Goal: Task Accomplishment & Management: Manage account settings

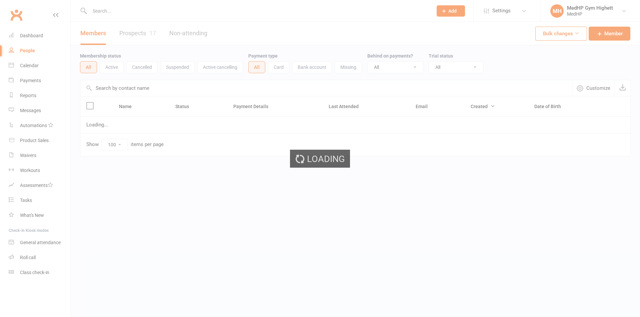
select select "100"
click at [213, 9] on input "text" at bounding box center [258, 10] width 340 height 9
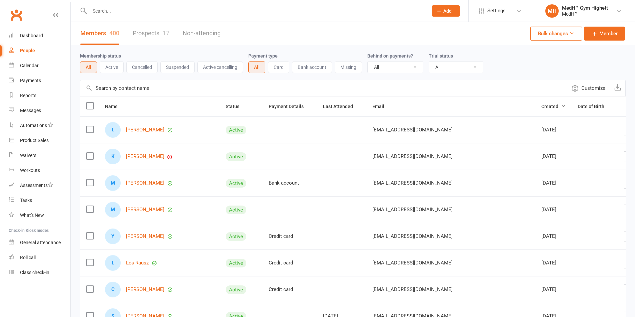
click at [192, 12] on input "text" at bounding box center [255, 10] width 335 height 9
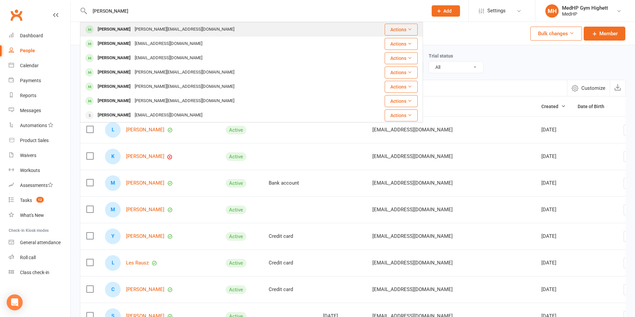
type input "fiona aust"
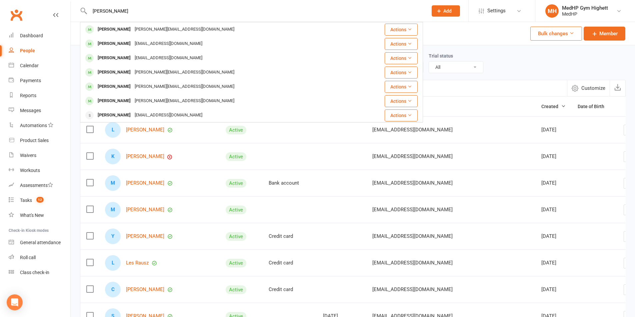
click at [144, 29] on div "fiona@austinandaustin.com.au" at bounding box center [185, 30] width 104 height 10
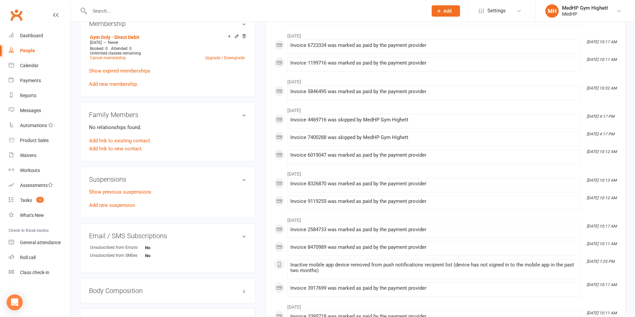
scroll to position [266, 0]
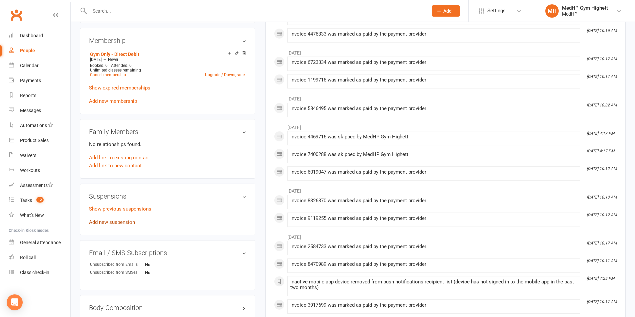
drag, startPoint x: 124, startPoint y: 221, endPoint x: 143, endPoint y: 208, distance: 23.4
click at [123, 221] on link "Add new suspension" at bounding box center [112, 223] width 46 height 6
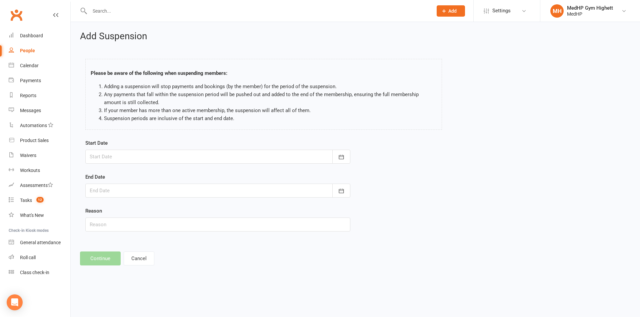
drag, startPoint x: 152, startPoint y: 155, endPoint x: 168, endPoint y: 127, distance: 32.5
click at [152, 155] on div at bounding box center [217, 157] width 265 height 14
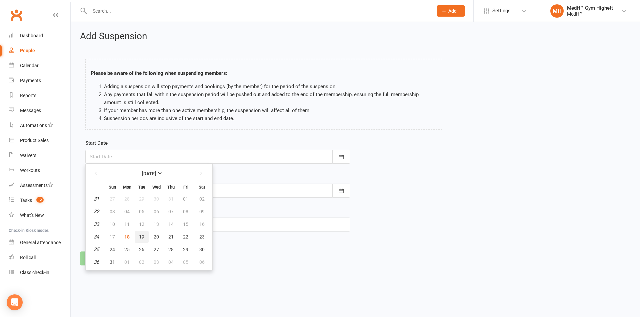
click at [141, 238] on span "19" at bounding box center [141, 236] width 5 height 5
type input "19 Aug 2025"
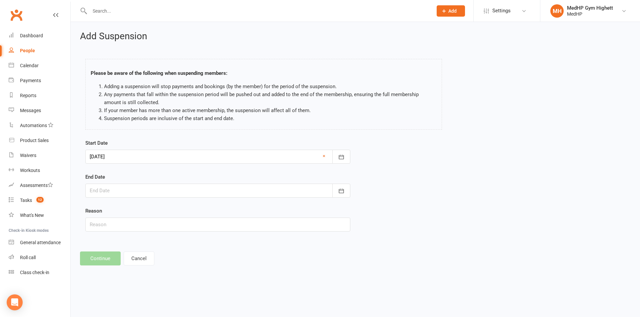
click at [135, 193] on div at bounding box center [217, 191] width 265 height 14
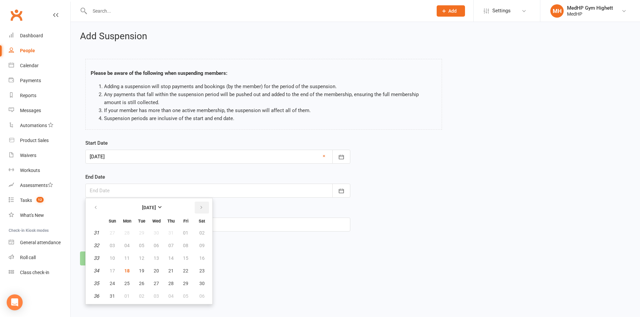
click at [200, 208] on icon "button" at bounding box center [201, 207] width 5 height 5
click at [130, 256] on button "15" at bounding box center [127, 258] width 14 height 12
type input "15 Sep 2025"
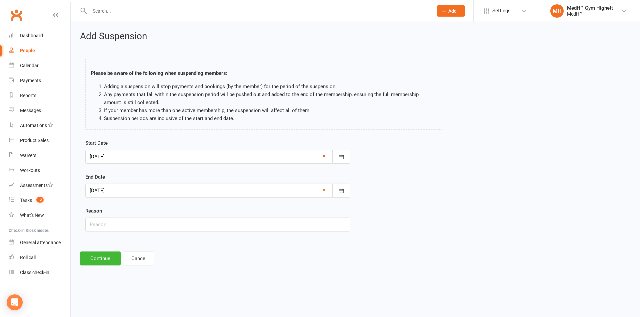
click at [140, 234] on div "Start Date 19 Aug 2025 August 2025 Sun Mon Tue Wed Thu Fri Sat 31 27 28 29 30 3…" at bounding box center [217, 190] width 275 height 102
click at [137, 230] on input "text" at bounding box center [217, 225] width 265 height 14
click at [131, 220] on input "text" at bounding box center [217, 225] width 265 height 14
drag, startPoint x: 81, startPoint y: 227, endPoint x: 67, endPoint y: 228, distance: 14.0
click at [67, 228] on ui-view "Prospect Member Non-attending contact Class / event Appointment Task Membership…" at bounding box center [320, 138] width 640 height 273
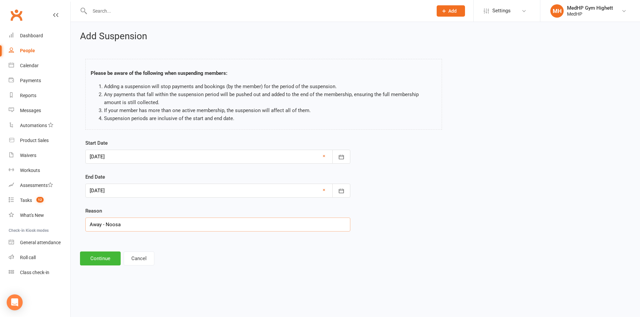
type input "Away - Noosa"
click at [128, 105] on li "Any payments that fall within the suspension period will be pushed out and adde…" at bounding box center [270, 99] width 332 height 16
click at [102, 263] on button "Continue" at bounding box center [100, 259] width 41 height 14
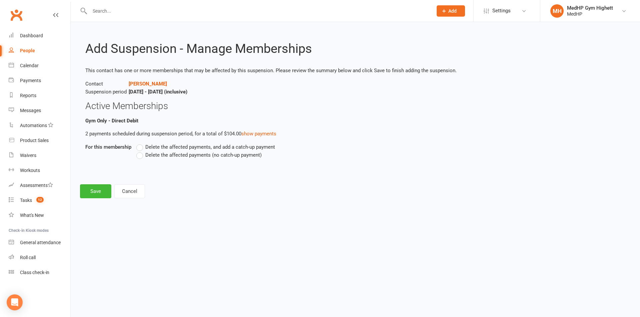
click at [164, 156] on span "Delete the affected payments (no catch-up payment)" at bounding box center [203, 154] width 116 height 7
click at [141, 151] on input "Delete the affected payments (no catch-up payment)" at bounding box center [138, 151] width 4 height 0
click at [102, 189] on button "Save" at bounding box center [95, 192] width 31 height 14
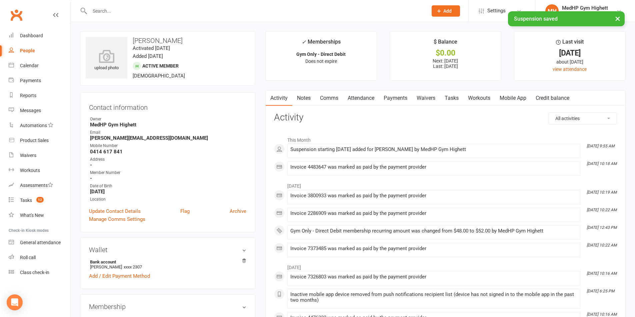
click at [449, 95] on link "Tasks" at bounding box center [451, 98] width 23 height 15
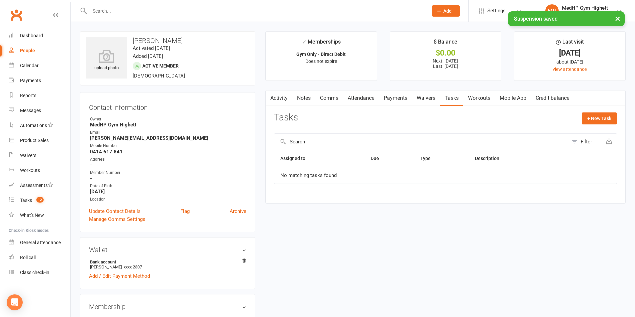
click at [389, 98] on link "Payments" at bounding box center [395, 98] width 33 height 15
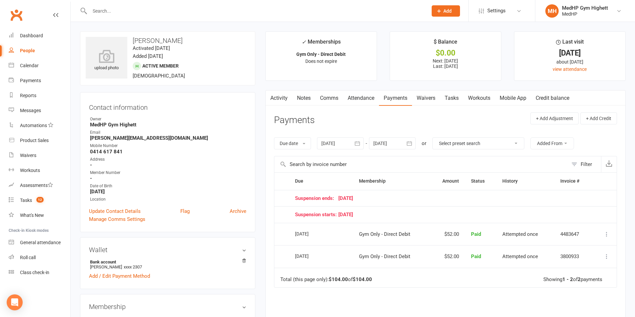
click at [386, 141] on div at bounding box center [392, 144] width 47 height 12
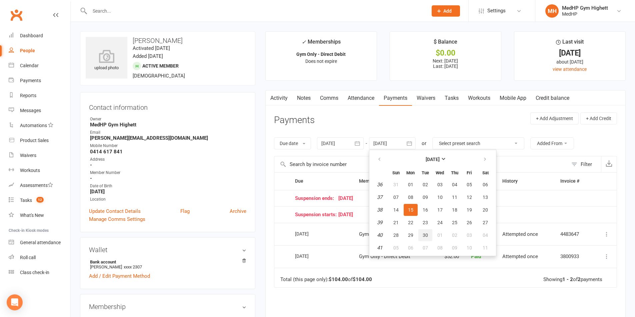
click at [427, 235] on span "30" at bounding box center [424, 235] width 5 height 5
type input "30 Sep 2025"
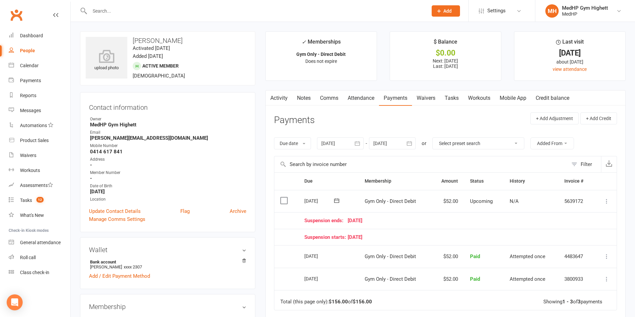
drag, startPoint x: 606, startPoint y: 204, endPoint x: 601, endPoint y: 204, distance: 4.7
click at [606, 204] on icon at bounding box center [606, 201] width 7 height 7
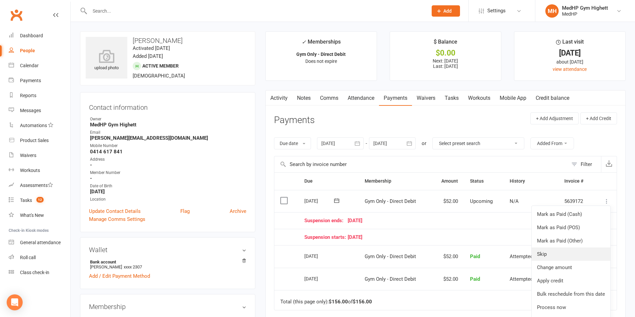
click at [550, 251] on link "Skip" at bounding box center [570, 254] width 79 height 13
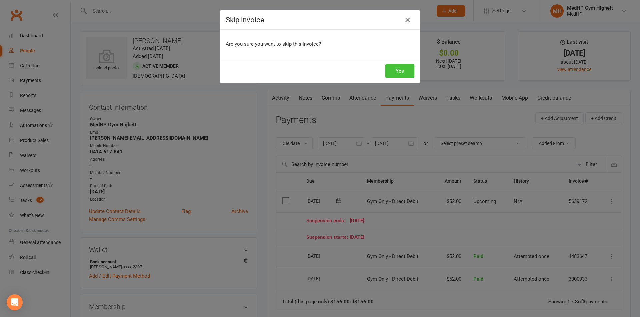
click at [401, 72] on button "Yes" at bounding box center [399, 71] width 29 height 14
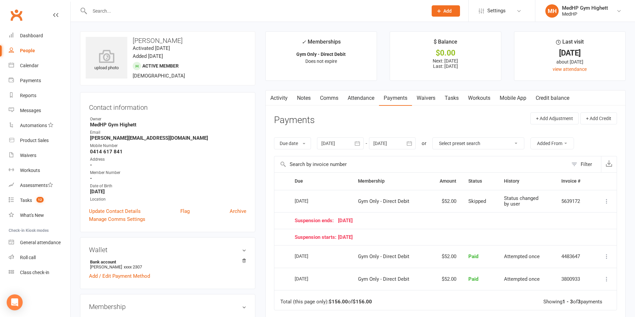
click at [607, 202] on icon at bounding box center [606, 201] width 7 height 7
click at [594, 254] on link "Change to upcoming" at bounding box center [577, 254] width 66 height 13
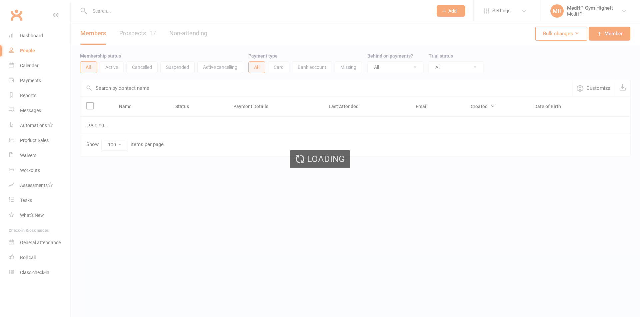
select select "100"
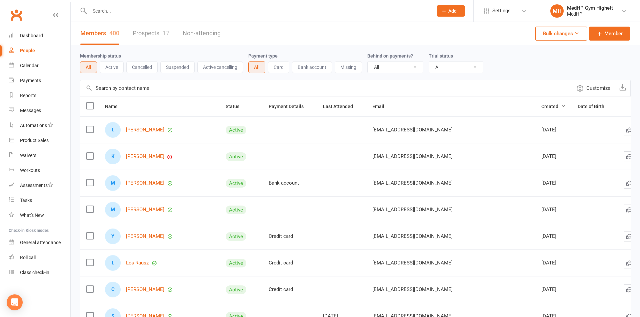
click at [130, 8] on input "text" at bounding box center [258, 10] width 340 height 9
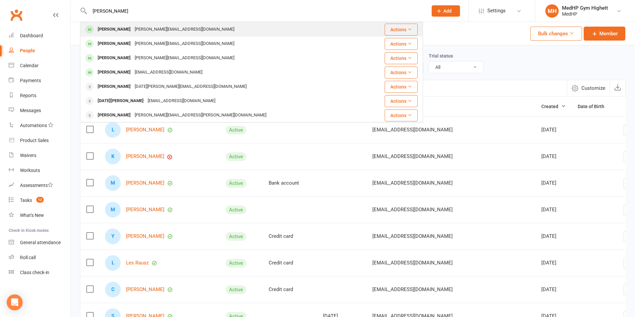
type input "craig aust"
click at [133, 28] on div "[PERSON_NAME][EMAIL_ADDRESS][DOMAIN_NAME]" at bounding box center [185, 30] width 104 height 10
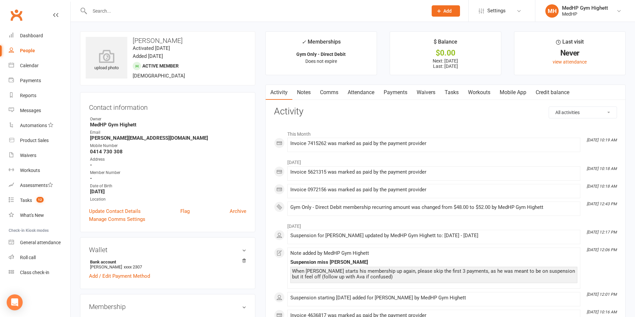
click at [401, 91] on link "Payments" at bounding box center [395, 92] width 33 height 15
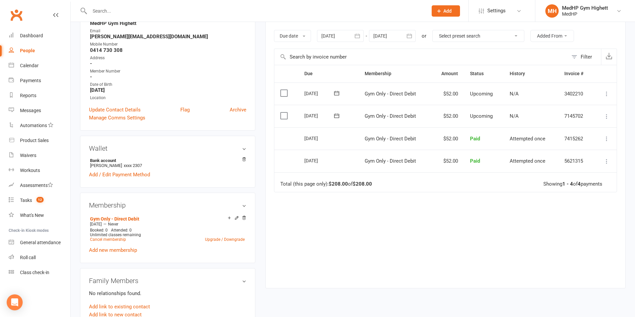
scroll to position [233, 0]
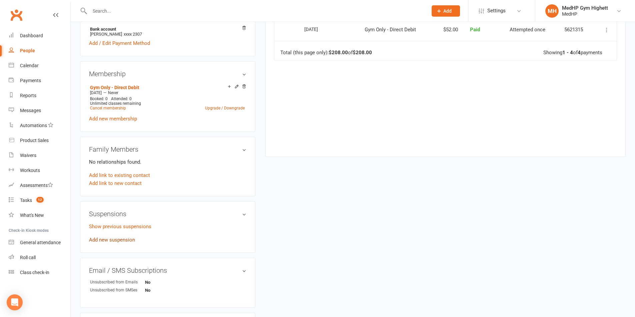
click at [120, 238] on link "Add new suspension" at bounding box center [112, 240] width 46 height 6
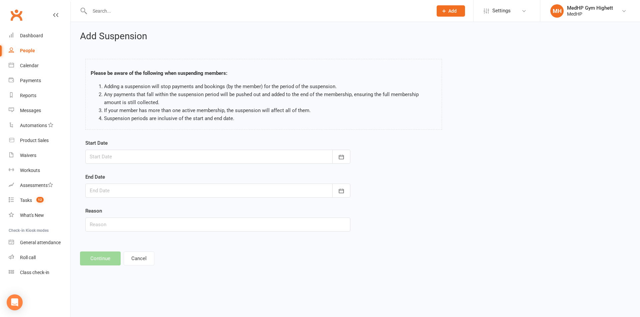
click at [133, 153] on div at bounding box center [217, 157] width 265 height 14
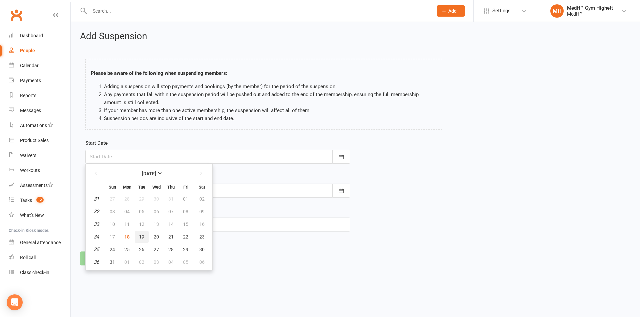
click at [138, 234] on button "19" at bounding box center [142, 237] width 14 height 12
type input "19 Aug 2025"
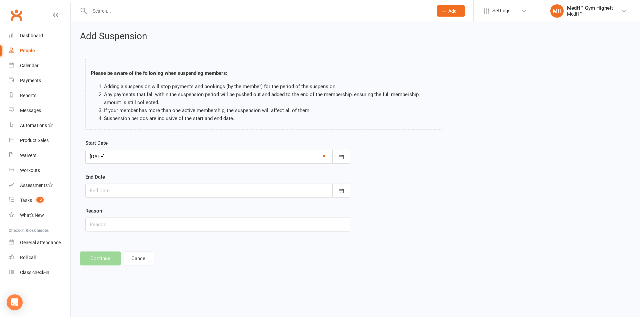
click at [139, 191] on div at bounding box center [217, 191] width 265 height 14
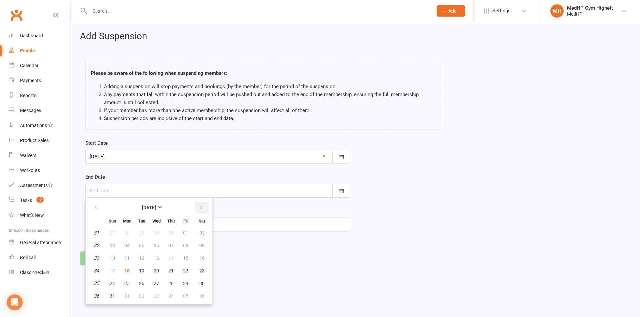
click at [202, 211] on button "button" at bounding box center [202, 208] width 14 height 12
click at [125, 256] on span "15" at bounding box center [126, 258] width 5 height 5
type input "15 Sep 2025"
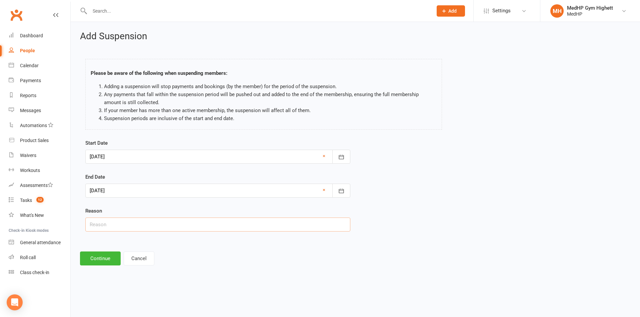
click at [135, 226] on input "text" at bounding box center [217, 225] width 265 height 14
click at [150, 223] on input "text" at bounding box center [217, 225] width 265 height 14
paste input "Away - Noosa"
type input "Away - Noosa"
click at [163, 132] on div "Please be aware of the following when suspending members: Adding a suspension w…" at bounding box center [263, 95] width 366 height 87
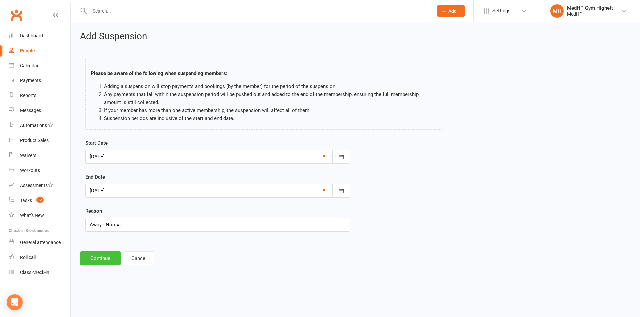
click at [109, 259] on button "Continue" at bounding box center [100, 259] width 41 height 14
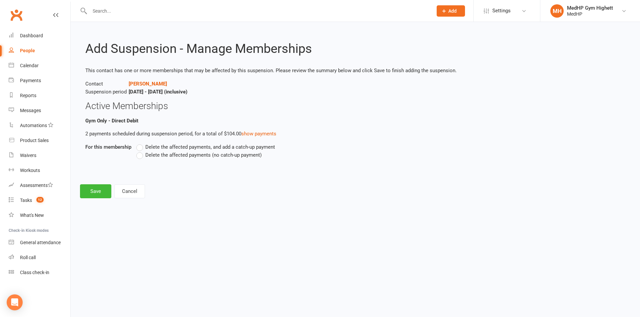
click at [163, 156] on span "Delete the affected payments (no catch-up payment)" at bounding box center [203, 154] width 116 height 7
click at [141, 151] on input "Delete the affected payments (no catch-up payment)" at bounding box center [138, 151] width 4 height 0
click at [102, 197] on button "Save" at bounding box center [95, 192] width 31 height 14
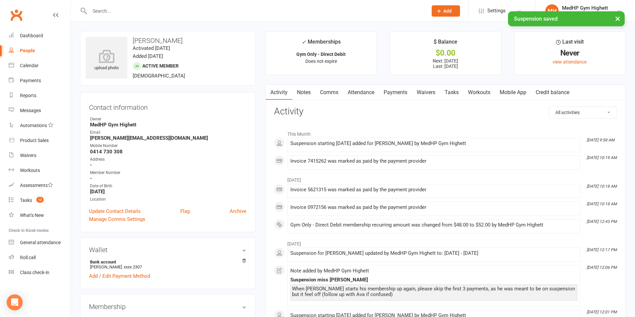
click at [459, 95] on link "Tasks" at bounding box center [451, 92] width 23 height 15
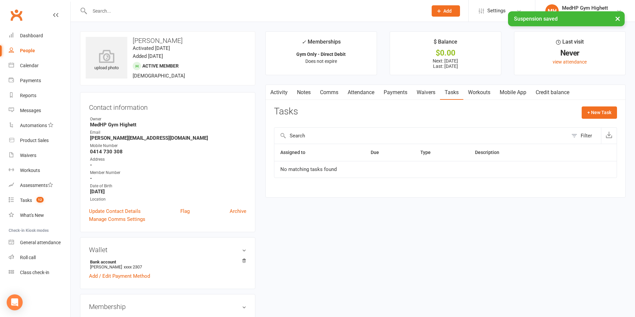
click at [387, 95] on link "Payments" at bounding box center [395, 92] width 33 height 15
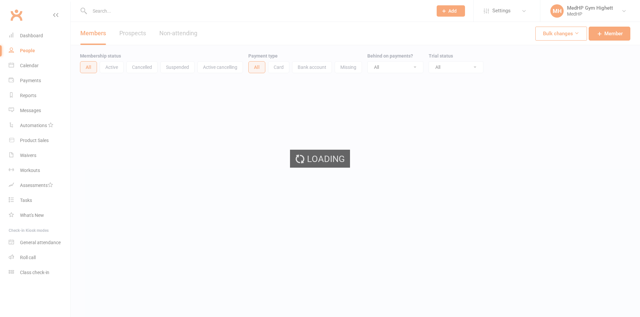
select select "100"
click at [165, 8] on input "text" at bounding box center [258, 10] width 340 height 9
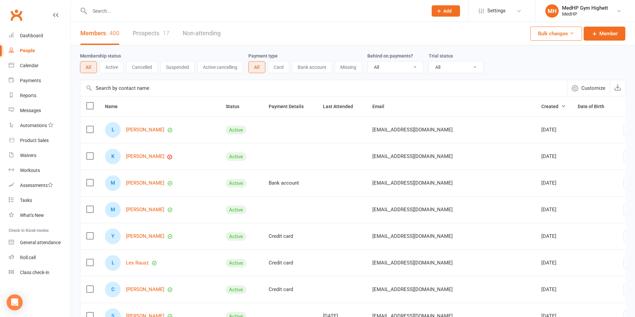
click at [136, 10] on input "text" at bounding box center [255, 10] width 335 height 9
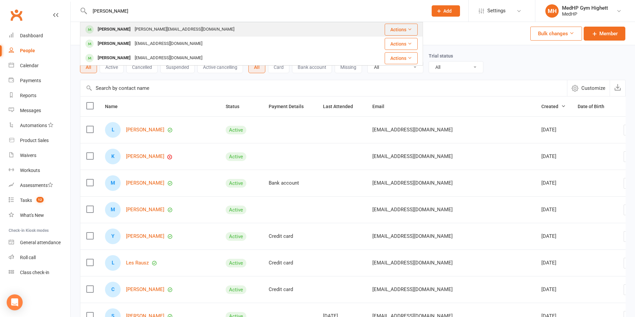
type input "fiona a"
click at [133, 26] on div "fiona@austinandaustin.com.au" at bounding box center [185, 30] width 104 height 10
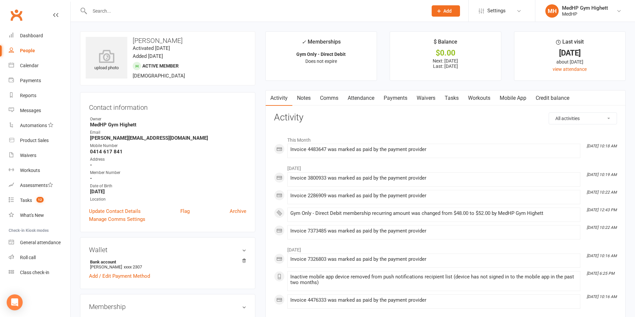
click at [393, 97] on link "Payments" at bounding box center [395, 98] width 33 height 15
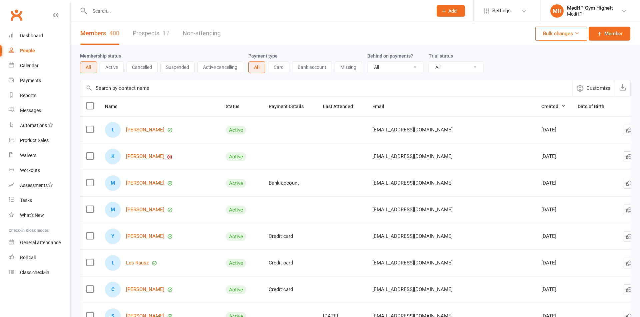
select select "100"
click at [153, 10] on input "text" at bounding box center [255, 10] width 335 height 9
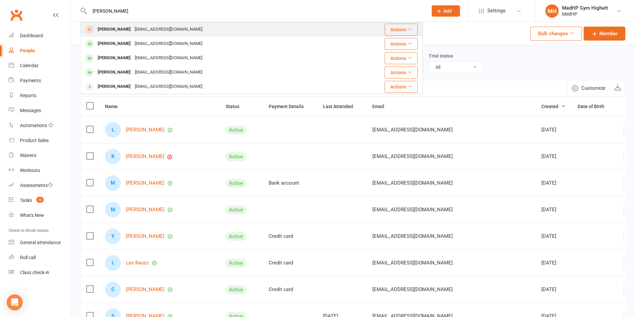
type input "parsons"
click at [165, 26] on div "[EMAIL_ADDRESS][DOMAIN_NAME]" at bounding box center [169, 30] width 72 height 10
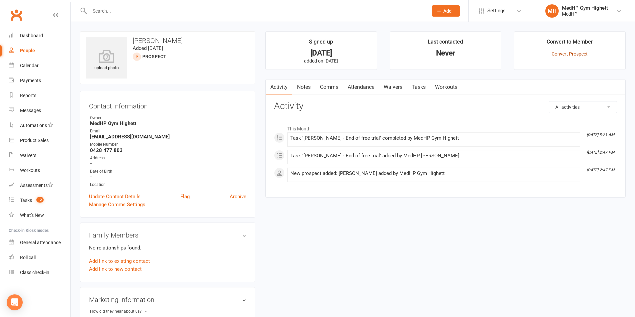
click at [570, 52] on link "Convert Prospect" at bounding box center [569, 53] width 36 height 5
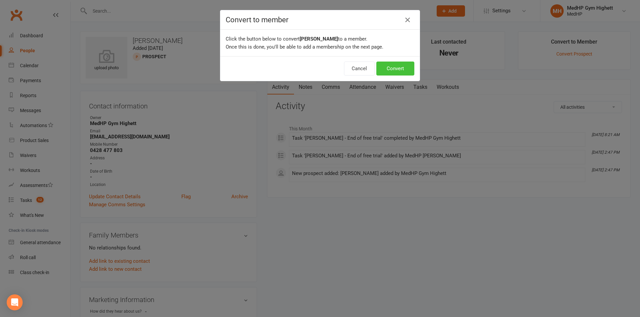
click at [395, 69] on button "Convert" at bounding box center [395, 69] width 38 height 14
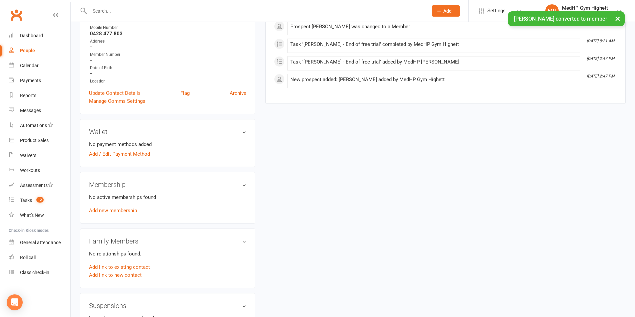
scroll to position [133, 0]
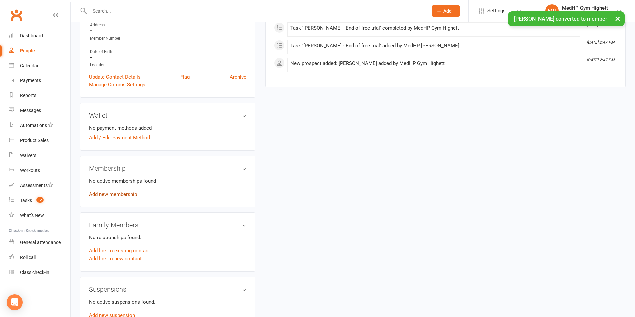
click at [113, 195] on link "Add new membership" at bounding box center [113, 195] width 48 height 6
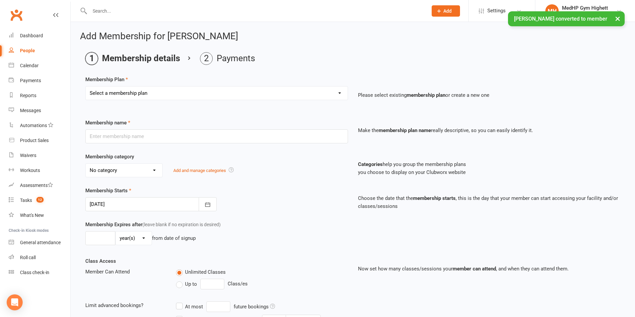
click at [154, 92] on select "Select a membership plan Create new Membership Plan Gym Only - Direct Debit Gym…" at bounding box center [217, 93] width 262 height 13
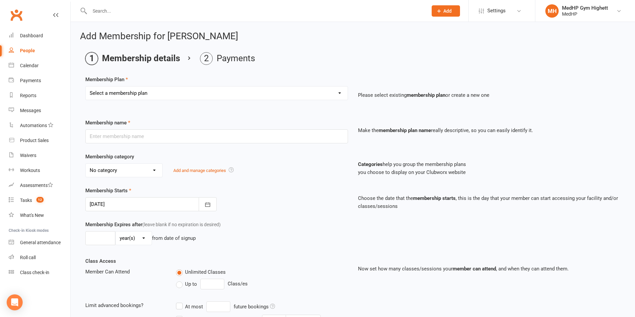
select select "4"
click at [86, 87] on select "Select a membership plan Create new Membership Plan Gym Only - Direct Debit Gym…" at bounding box center [217, 93] width 262 height 13
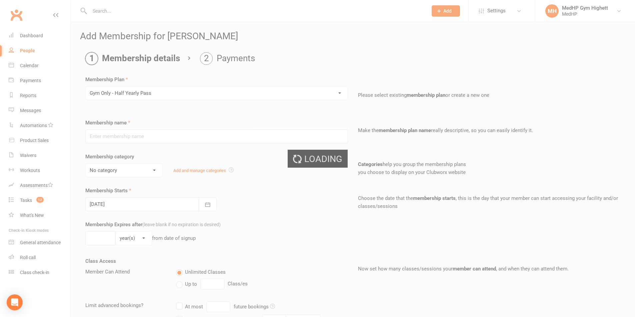
type input "Gym Only - Half Yearly Pass"
select select "7"
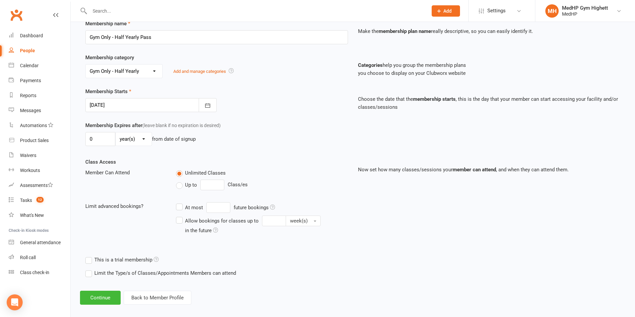
scroll to position [100, 0]
drag, startPoint x: 106, startPoint y: 138, endPoint x: 79, endPoint y: 137, distance: 27.0
click at [79, 137] on div "Add Membership for Andrew Parsons Membership details Payments Membership Plan S…" at bounding box center [353, 118] width 564 height 392
type input "6"
click at [130, 133] on select "day(s) week(s) month(s) year(s)" at bounding box center [134, 138] width 36 height 13
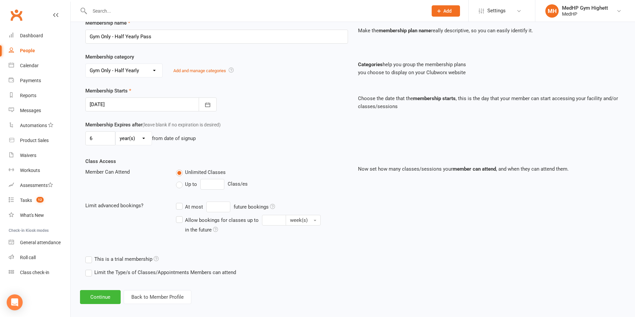
select select "2"
click at [116, 132] on select "day(s) week(s) month(s) year(s)" at bounding box center [134, 138] width 36 height 13
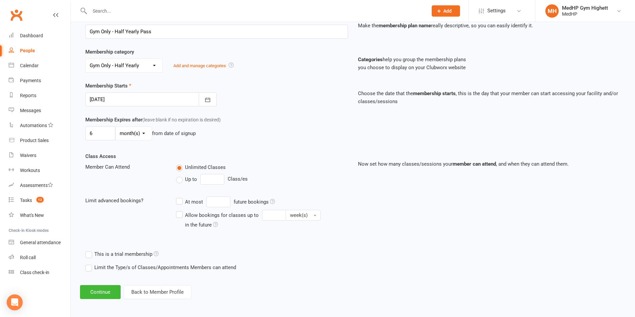
scroll to position [106, 0]
click at [103, 292] on button "Continue" at bounding box center [100, 291] width 41 height 14
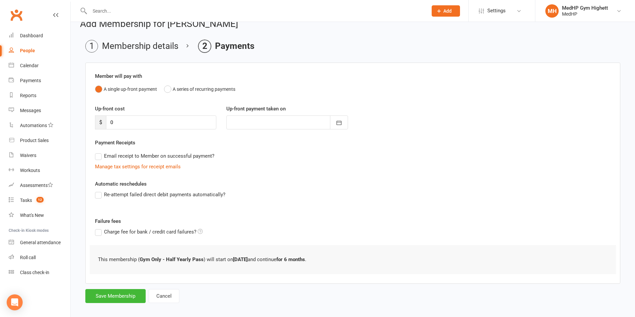
scroll to position [19, 0]
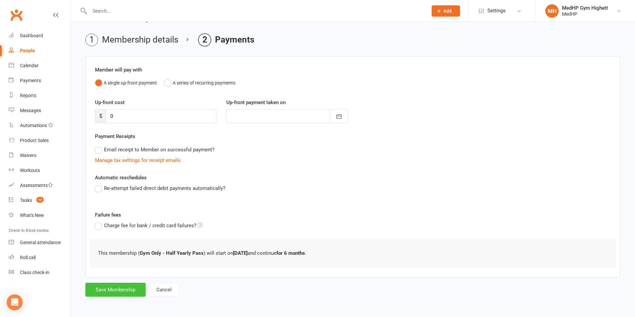
click at [134, 284] on button "Save Membership" at bounding box center [115, 290] width 60 height 14
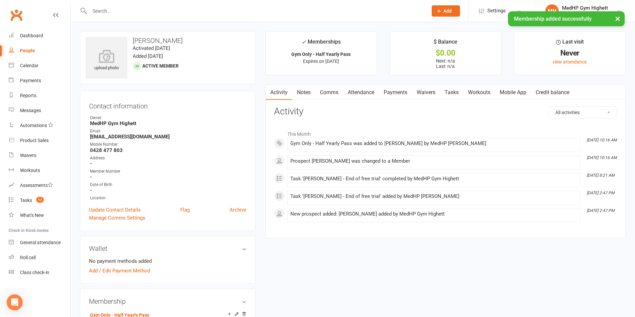
click at [456, 93] on link "Tasks" at bounding box center [451, 92] width 23 height 15
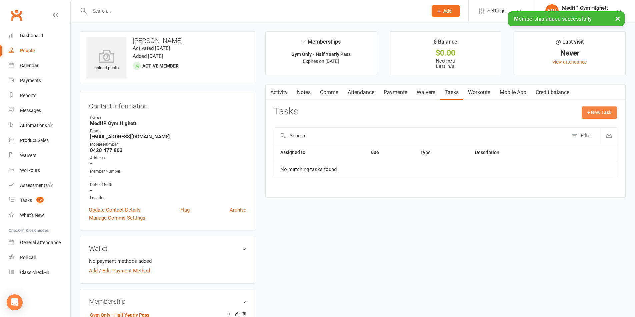
click at [593, 116] on button "+ New Task" at bounding box center [598, 113] width 35 height 12
select select "46188"
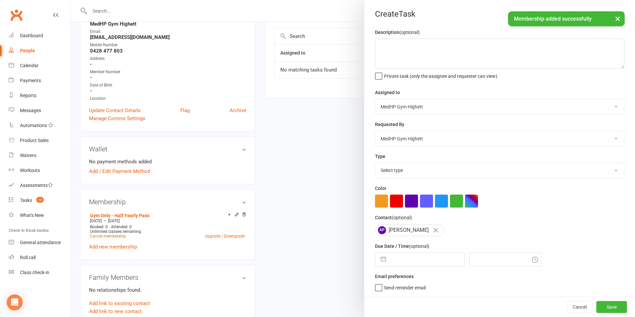
scroll to position [100, 0]
click at [416, 175] on select "Select type 10 class pack finished 6 week program review 6 week review 8 week c…" at bounding box center [499, 170] width 248 height 15
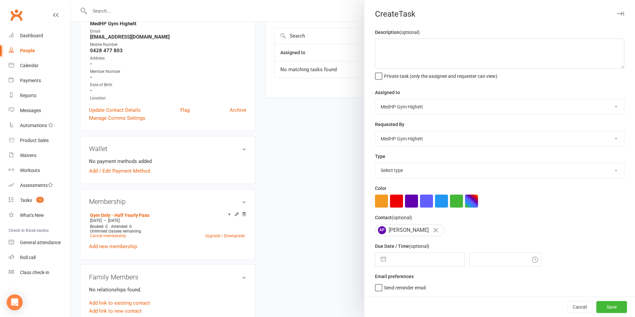
select select "23040"
click at [375, 165] on select "Select type 10 class pack finished 6 week program review 6 week review 8 week c…" at bounding box center [499, 170] width 248 height 15
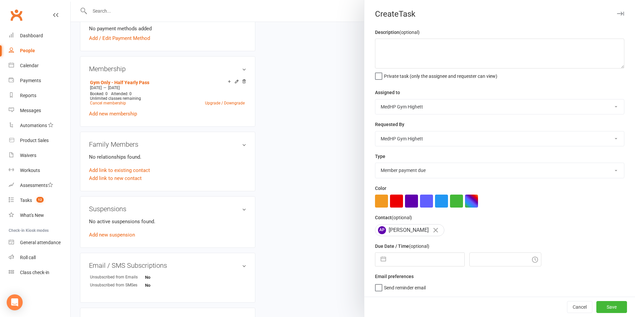
scroll to position [233, 0]
click at [408, 262] on input "text" at bounding box center [426, 259] width 75 height 13
select select "6"
select select "2025"
select select "7"
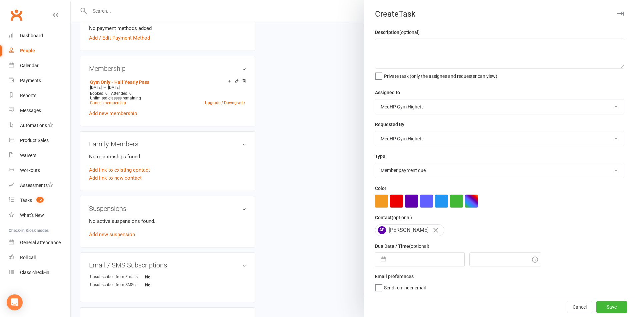
select select "2025"
select select "8"
select select "2025"
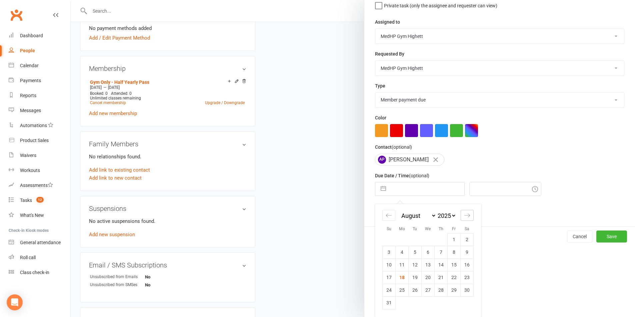
click at [465, 216] on icon "Move forward to switch to the next month." at bounding box center [467, 216] width 6 height 6
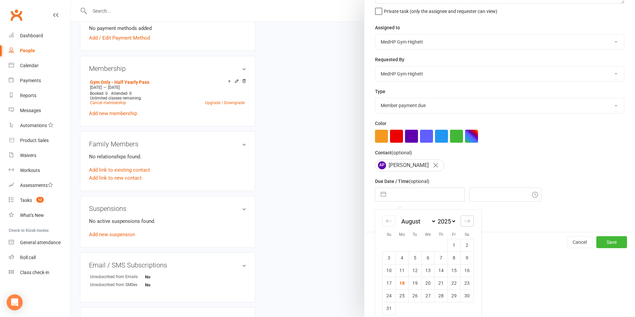
select select "9"
select select "2025"
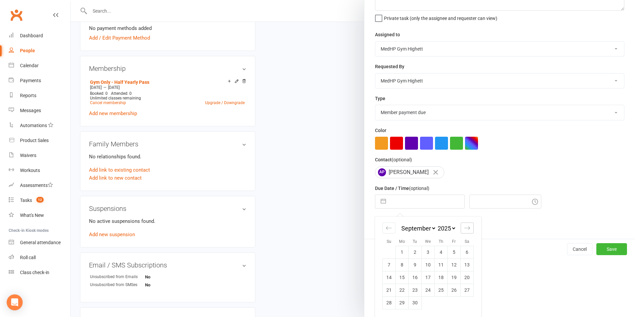
click at [465, 216] on div "Email preferences Send reminder email" at bounding box center [499, 224] width 249 height 18
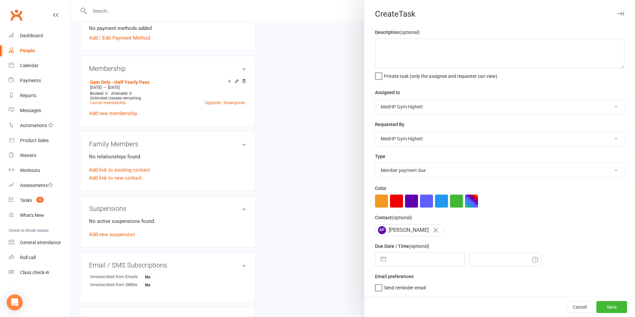
click at [428, 261] on input "text" at bounding box center [426, 259] width 75 height 13
select select "6"
select select "2025"
select select "7"
select select "2025"
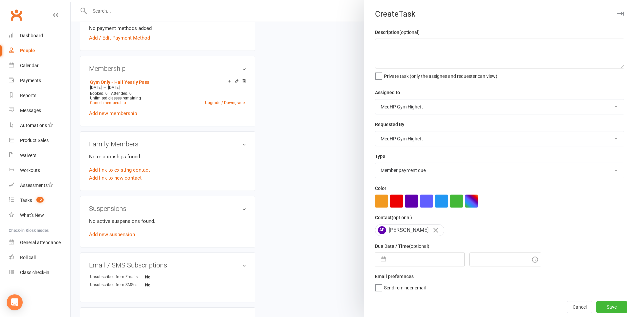
select select "8"
select select "2025"
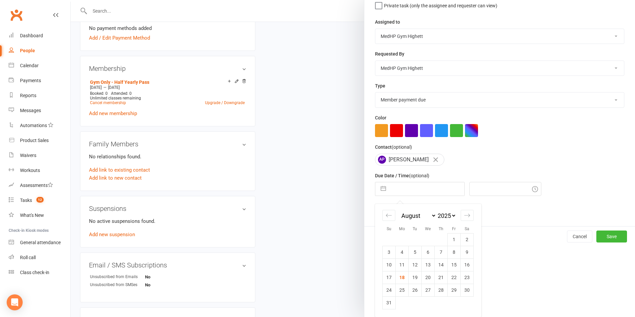
click at [466, 210] on div "January February March April May June July August September October November De…" at bounding box center [427, 218] width 91 height 29
click at [465, 219] on icon "Move forward to switch to the next month." at bounding box center [467, 216] width 6 height 6
select select "9"
select select "2025"
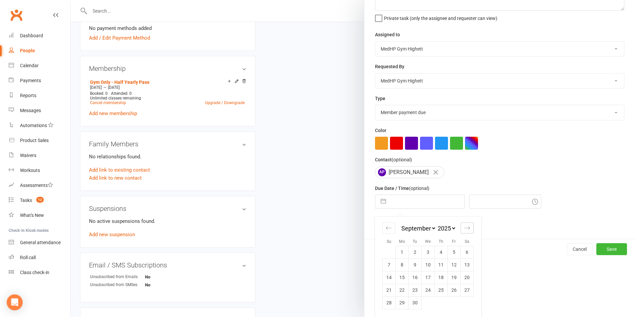
scroll to position [60, 0]
click at [464, 230] on icon "Move forward to switch to the next month." at bounding box center [467, 228] width 6 height 6
select select "10"
select select "2025"
click at [464, 229] on icon "Move forward to switch to the next month." at bounding box center [467, 228] width 6 height 6
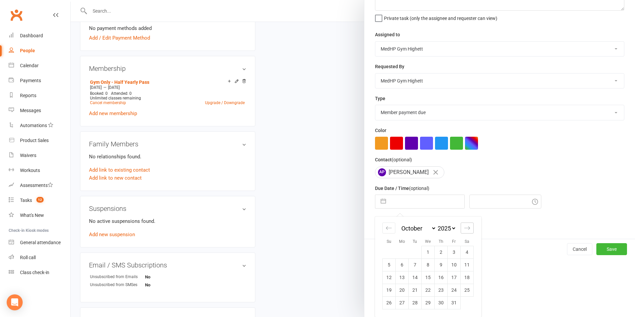
select select "11"
select select "2025"
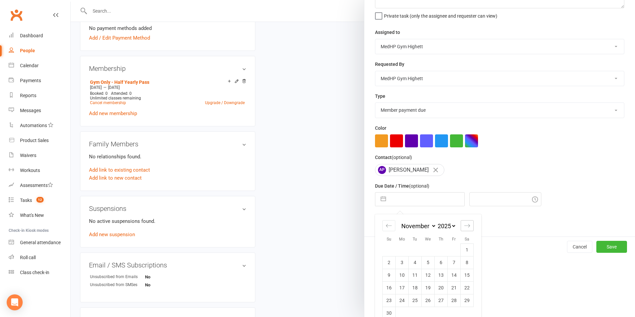
click at [464, 229] on icon "Move forward to switch to the next month." at bounding box center [467, 226] width 6 height 6
select select "2026"
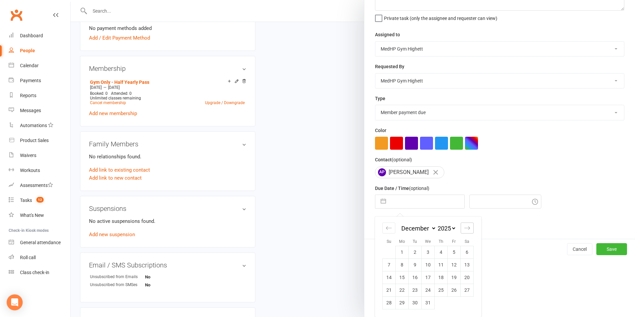
click at [464, 229] on icon "Move forward to switch to the next month." at bounding box center [467, 228] width 6 height 6
select select "1"
select select "2026"
click at [464, 229] on icon "Move forward to switch to the next month." at bounding box center [467, 228] width 6 height 6
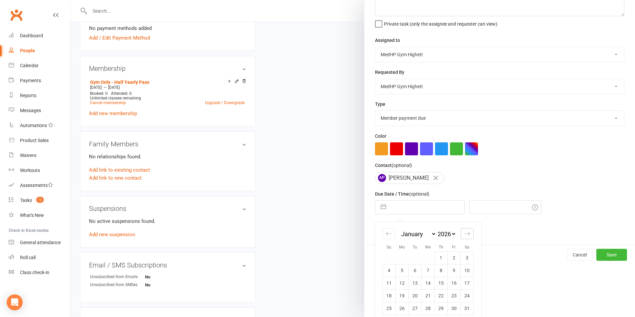
select select "2"
select select "2026"
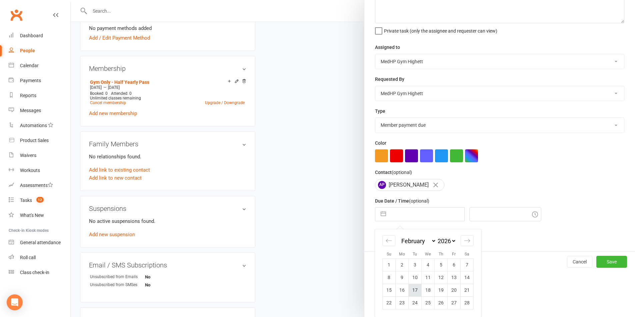
click at [417, 292] on td "17" at bounding box center [414, 290] width 13 height 13
type input "17 Feb 2026"
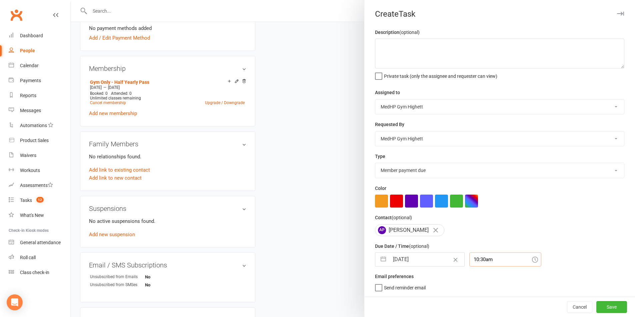
click at [480, 263] on div "10:30am" at bounding box center [505, 260] width 72 height 14
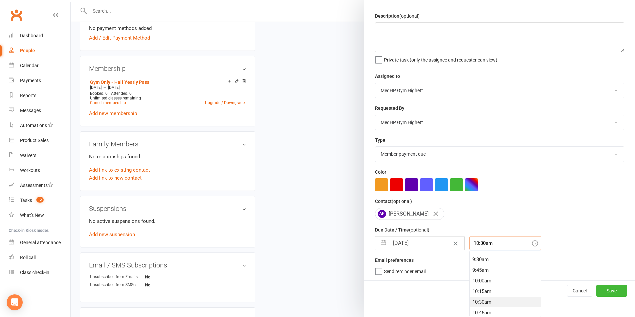
scroll to position [304, 0]
click at [483, 292] on div "8:00am" at bounding box center [504, 293] width 71 height 11
type input "8:00am"
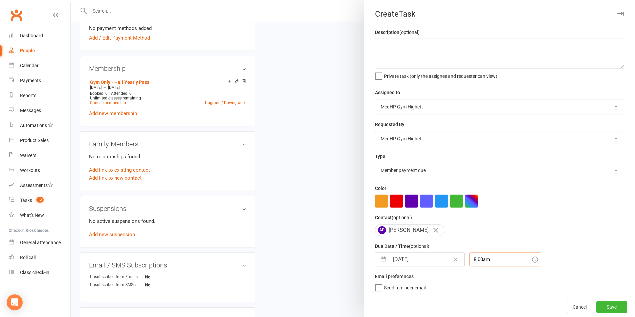
scroll to position [2, 0]
click at [596, 304] on button "Save" at bounding box center [611, 307] width 31 height 12
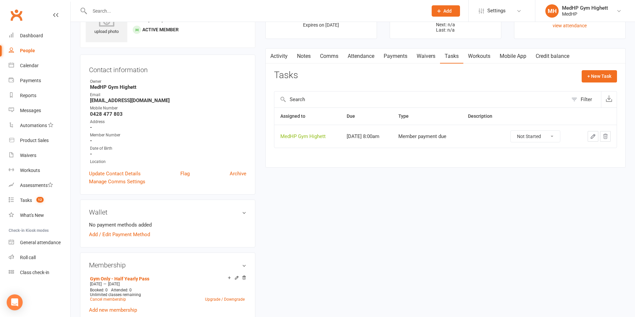
scroll to position [0, 0]
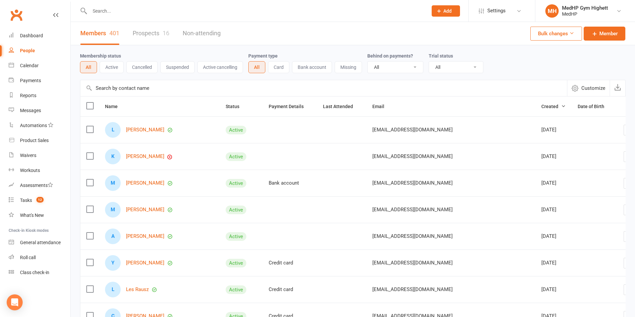
select select "100"
click at [223, 6] on input "text" at bounding box center [255, 10] width 335 height 9
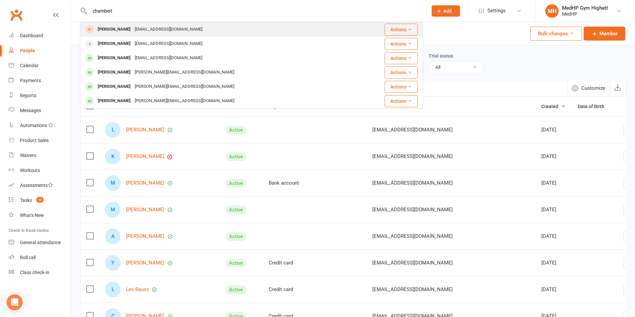
type input "chamberl"
click at [159, 27] on div "janichamberlain@gmail.com" at bounding box center [169, 30] width 72 height 10
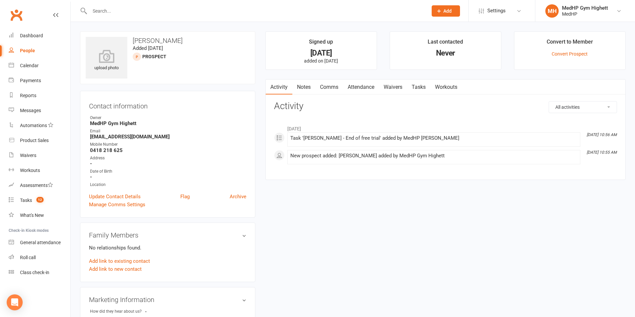
click at [124, 11] on input "text" at bounding box center [255, 10] width 335 height 9
type input "dudle"
click at [236, 79] on div "upload photo Janice Chamberlain Added 28 July, 2025 prospect" at bounding box center [167, 57] width 175 height 53
click at [415, 88] on link "Tasks" at bounding box center [418, 87] width 23 height 15
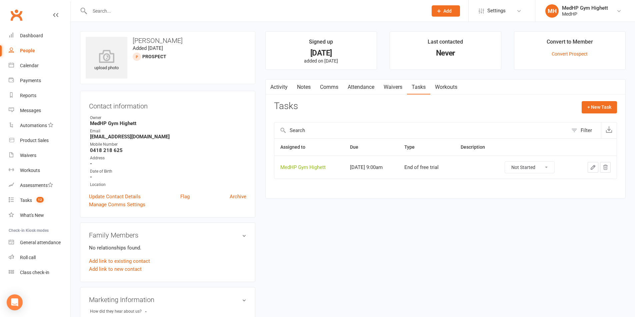
click at [444, 13] on span "Add" at bounding box center [447, 10] width 8 height 5
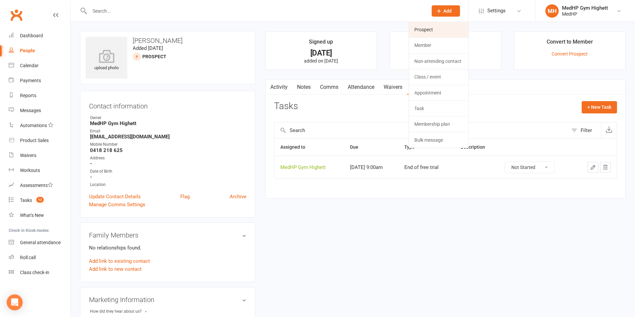
click at [424, 29] on link "Prospect" at bounding box center [438, 29] width 59 height 15
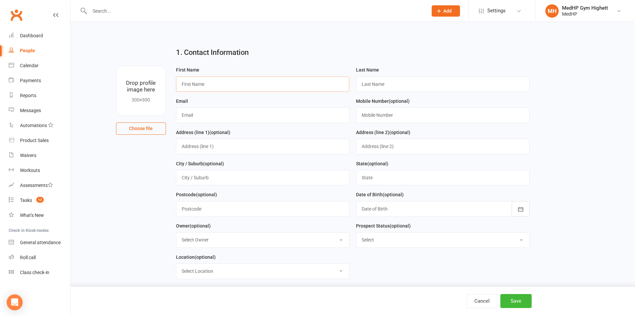
click at [275, 89] on input "text" at bounding box center [263, 84] width 174 height 15
type input "Dudley"
click at [497, 88] on input "text" at bounding box center [443, 84] width 174 height 15
type input "Chamberlain"
click at [301, 119] on input "text" at bounding box center [263, 115] width 174 height 15
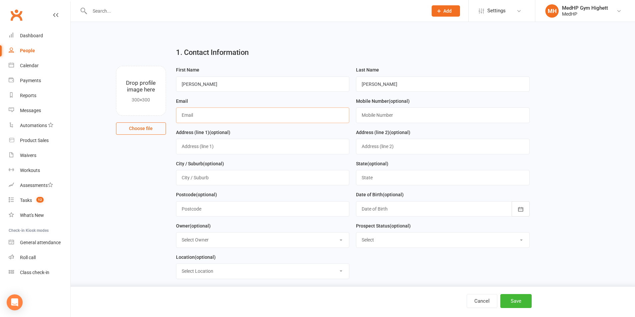
paste input "bench@techinfo.com.au"
type input "bench@techinfo.com.au"
click at [379, 115] on input "text" at bounding box center [443, 115] width 174 height 15
paste input "0417 374 316"
click at [399, 54] on h2 "1. Contact Information" at bounding box center [352, 53] width 353 height 8
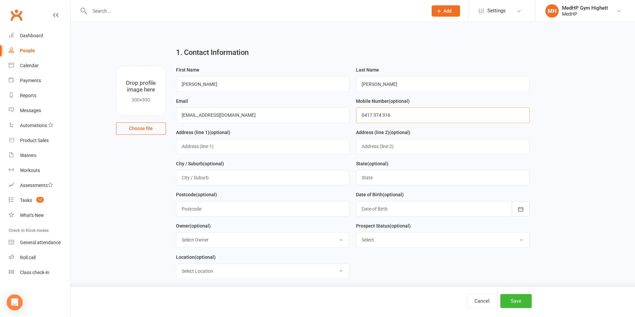
drag, startPoint x: 361, startPoint y: 117, endPoint x: 366, endPoint y: 116, distance: 5.0
click at [362, 117] on input "0417 374 316" at bounding box center [443, 115] width 174 height 15
type input "0417 374 316"
click at [312, 44] on div "1. Contact Information" at bounding box center [352, 54] width 363 height 24
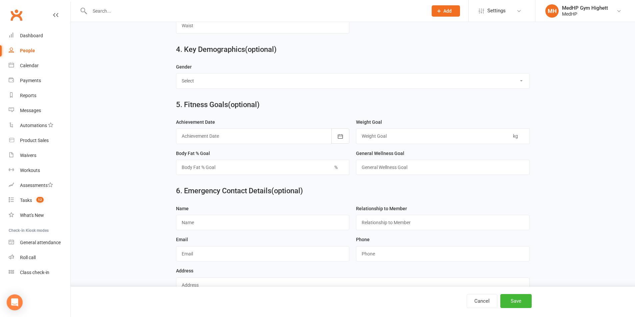
scroll to position [561, 0]
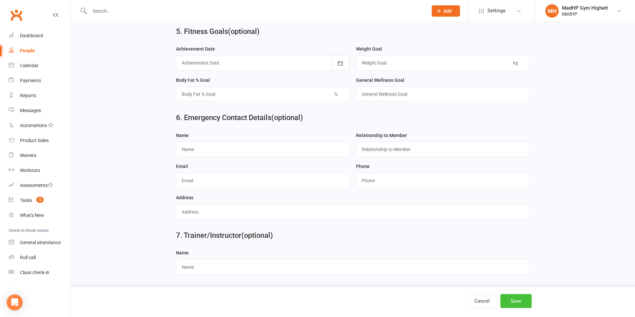
click at [513, 299] on button "Save" at bounding box center [515, 301] width 31 height 14
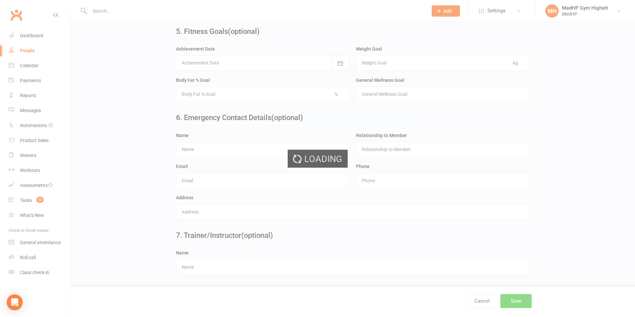
scroll to position [0, 0]
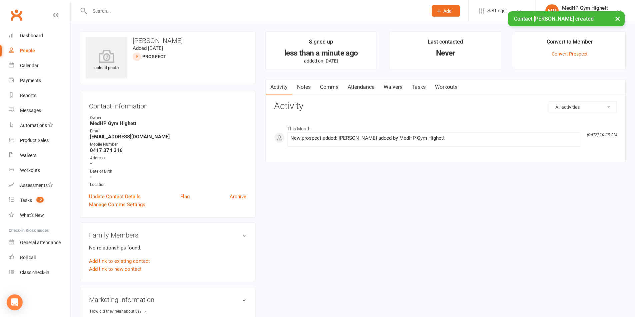
click at [420, 88] on link "Tasks" at bounding box center [418, 87] width 23 height 15
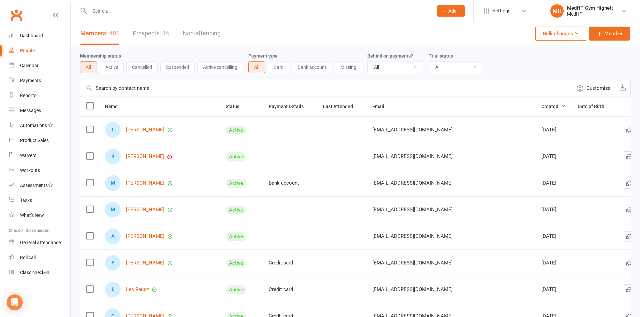
select select "100"
click at [168, 11] on input "text" at bounding box center [255, 10] width 335 height 9
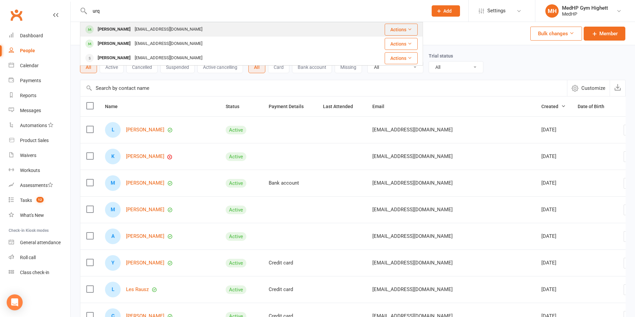
type input "urq"
click at [164, 32] on div "[EMAIL_ADDRESS][DOMAIN_NAME]" at bounding box center [169, 30] width 72 height 10
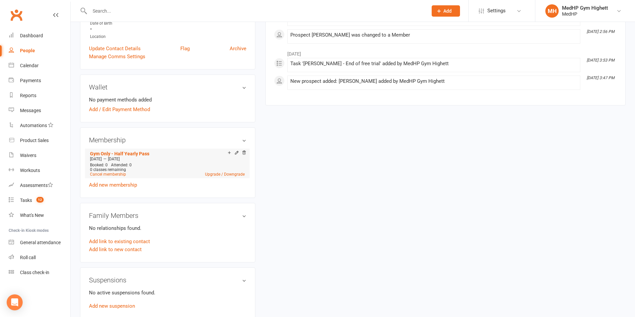
scroll to position [167, 0]
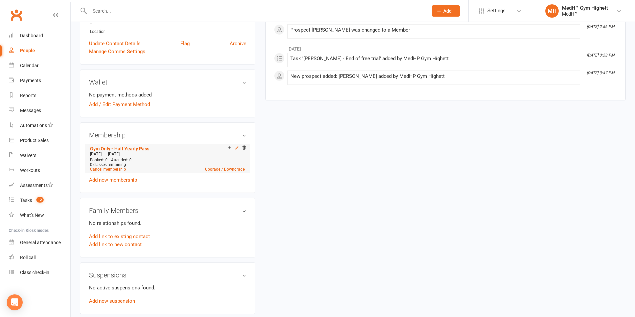
click at [235, 149] on icon at bounding box center [236, 148] width 3 height 3
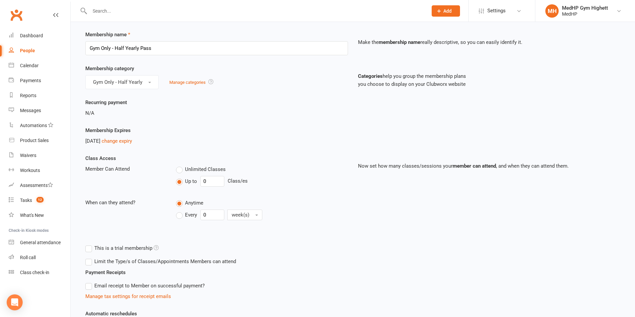
scroll to position [33, 0]
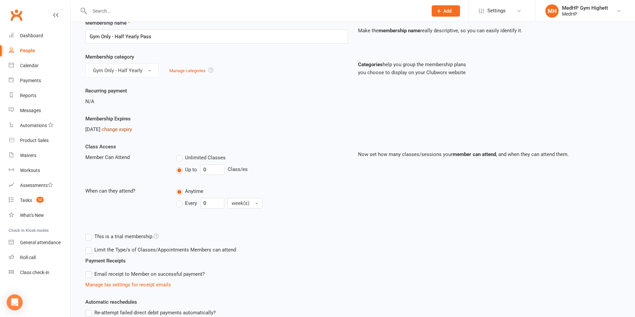
click at [132, 131] on link "change expiry" at bounding box center [117, 130] width 30 height 6
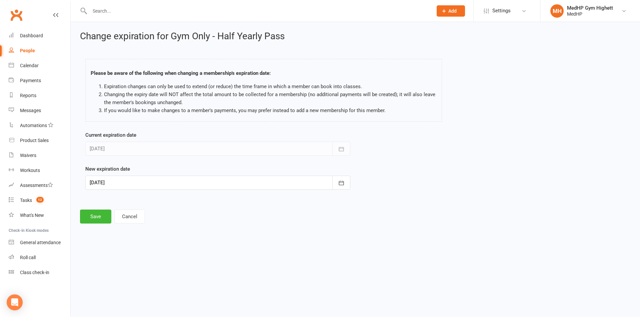
click at [172, 186] on div at bounding box center [217, 183] width 265 height 14
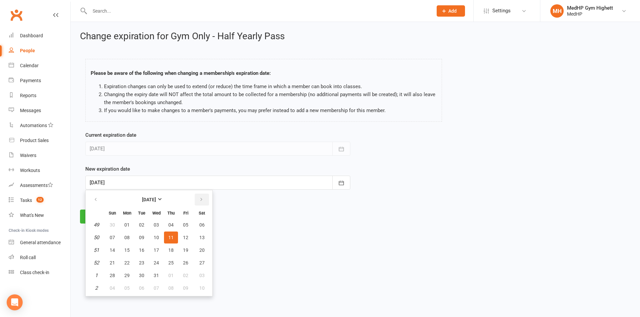
click at [199, 201] on icon "button" at bounding box center [201, 199] width 5 height 5
click at [124, 235] on span "05" at bounding box center [126, 237] width 5 height 5
type input "05 Jan 2026"
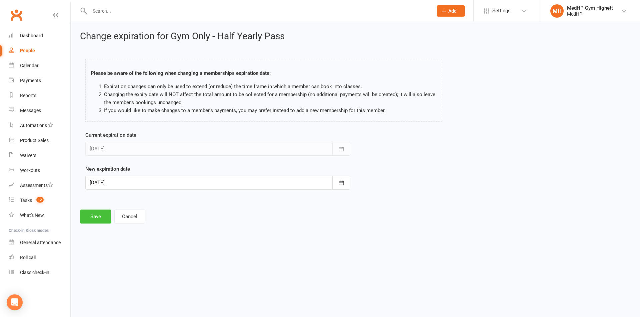
click at [98, 217] on button "Save" at bounding box center [95, 217] width 31 height 14
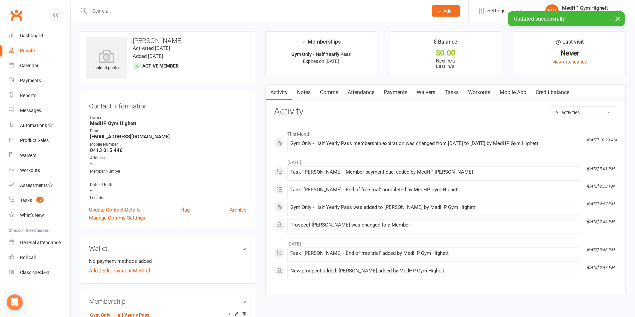
click at [458, 93] on link "Tasks" at bounding box center [451, 92] width 23 height 15
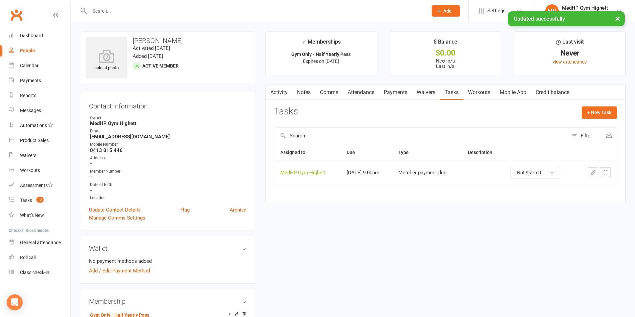
click at [594, 172] on icon "button" at bounding box center [593, 173] width 4 height 4
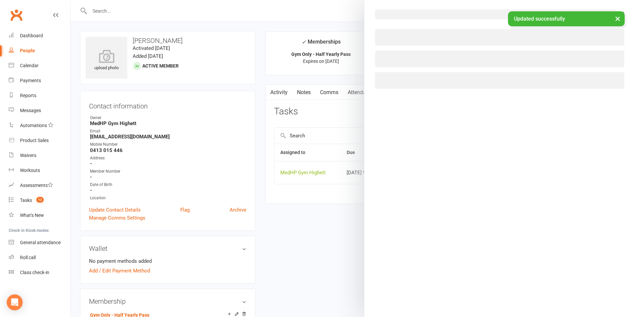
select select "46188"
select select "23040"
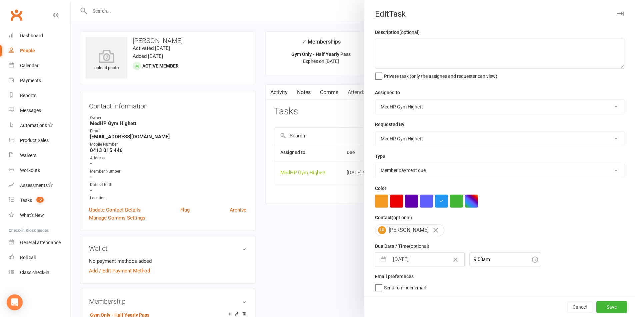
select select "10"
select select "2025"
select select "11"
select select "2025"
select select "2026"
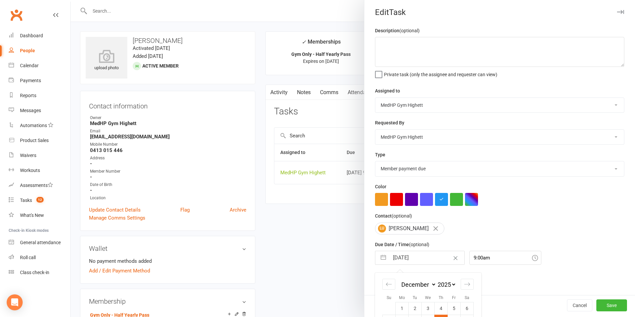
click at [410, 264] on input "11 Dec 2025" at bounding box center [426, 257] width 75 height 13
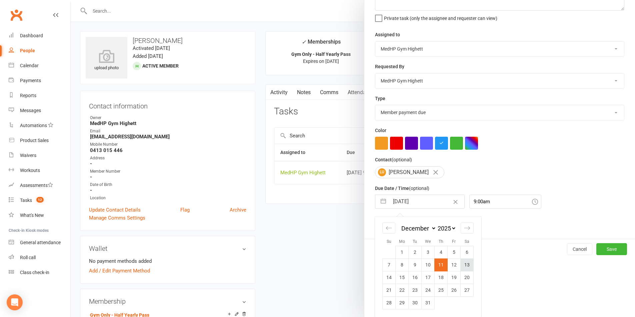
scroll to position [60, 0]
click at [466, 224] on div "Move forward to switch to the next month." at bounding box center [466, 228] width 13 height 11
select select "1"
select select "2026"
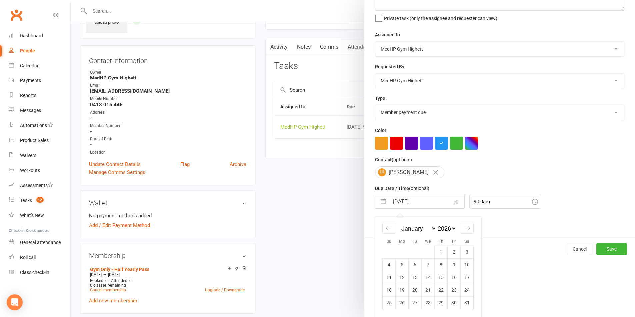
scroll to position [133, 0]
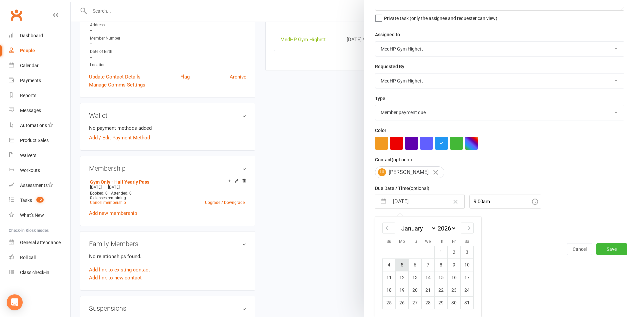
click at [402, 266] on td "5" at bounding box center [401, 265] width 13 height 13
type input "05 Jan 2026"
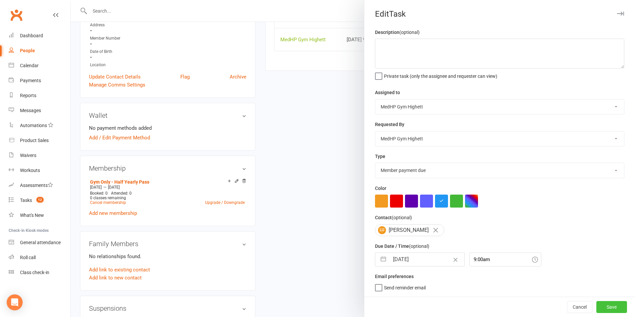
click at [603, 309] on button "Save" at bounding box center [611, 307] width 31 height 12
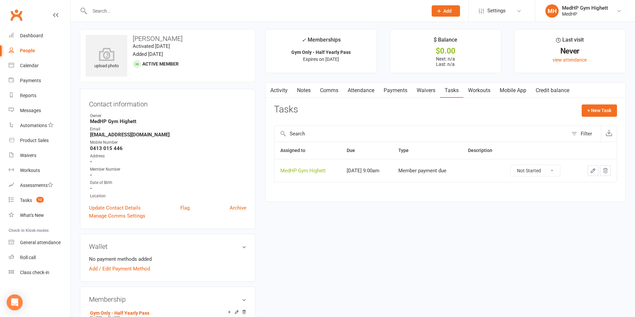
scroll to position [67, 0]
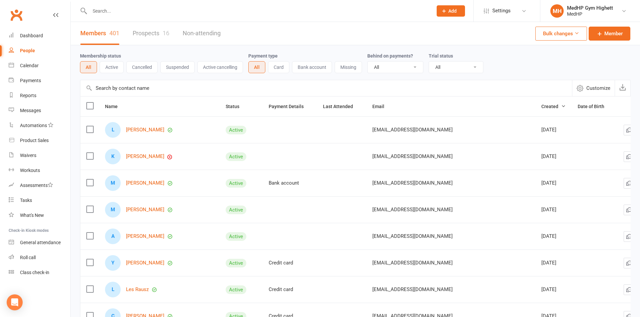
select select "100"
click at [157, 14] on input "text" at bounding box center [255, 10] width 335 height 9
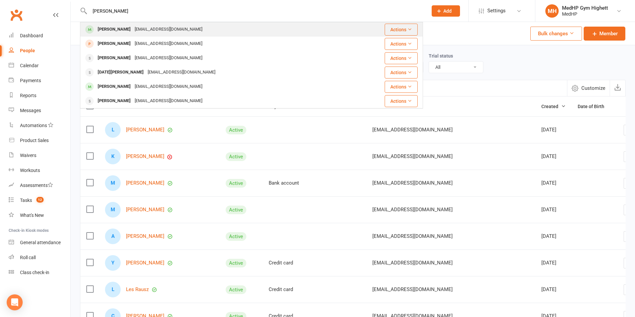
type input "[PERSON_NAME]"
click at [158, 27] on div "[EMAIL_ADDRESS][DOMAIN_NAME]" at bounding box center [169, 30] width 72 height 10
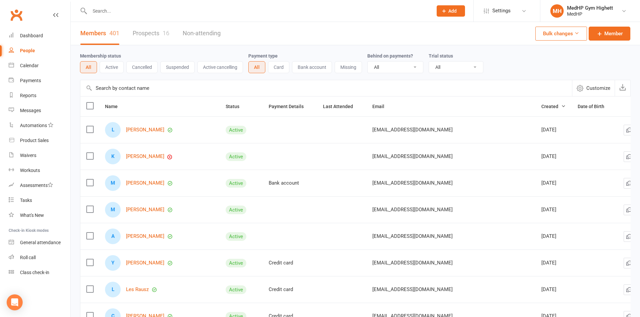
select select "100"
click at [199, 10] on input "text" at bounding box center [258, 10] width 340 height 9
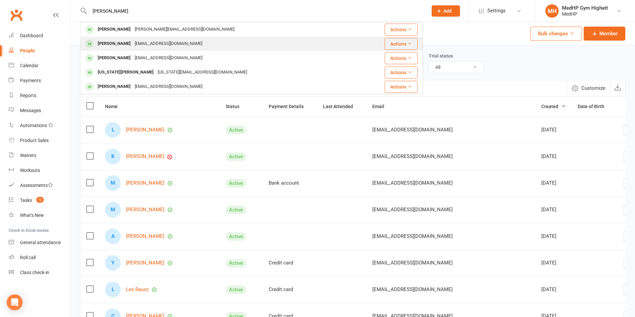
type input "[PERSON_NAME]"
click at [176, 39] on div "toni_sirotic@yahoo.com.au" at bounding box center [169, 44] width 72 height 10
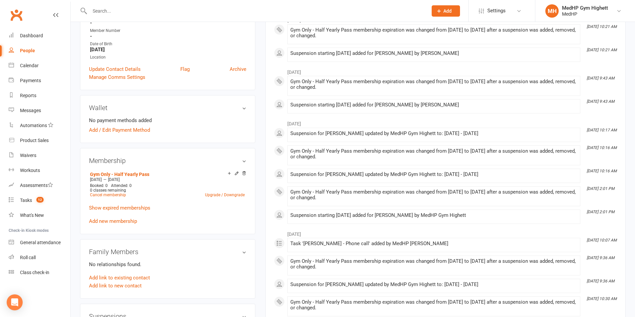
scroll to position [133, 0]
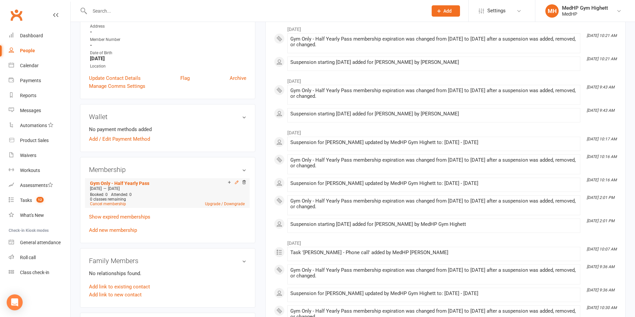
click at [236, 183] on icon at bounding box center [236, 182] width 5 height 5
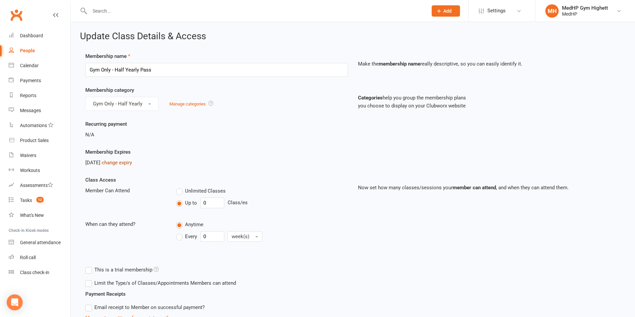
click at [130, 162] on link "change expiry" at bounding box center [117, 163] width 30 height 6
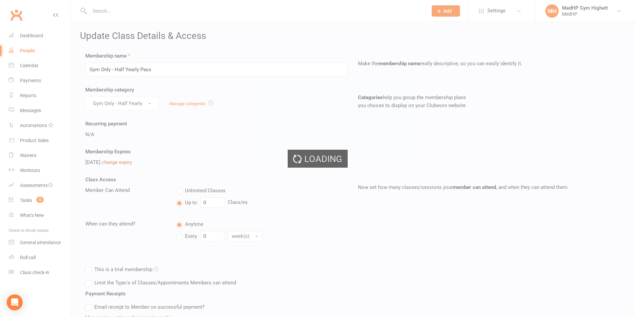
scroll to position [39, 0]
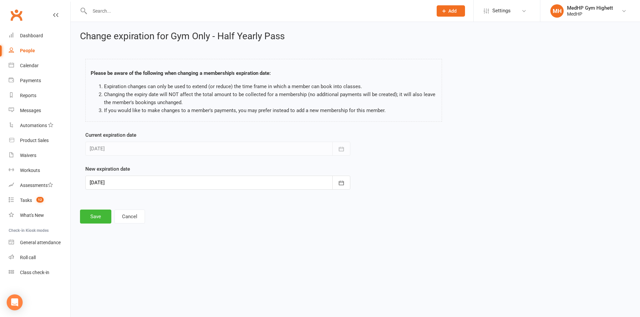
click at [130, 184] on div at bounding box center [217, 183] width 265 height 14
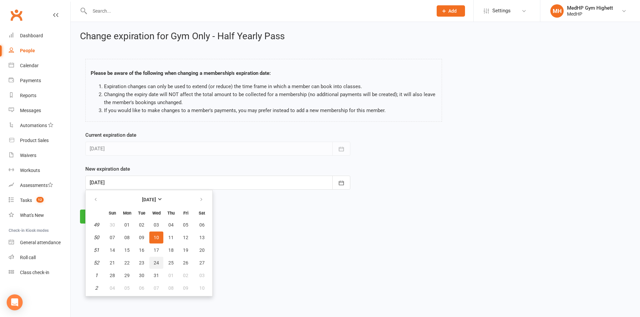
click at [158, 258] on button "24" at bounding box center [156, 263] width 14 height 12
type input "24 Dec 2025"
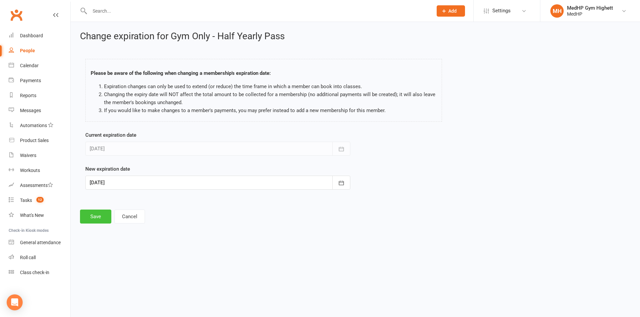
click at [97, 218] on button "Save" at bounding box center [95, 217] width 31 height 14
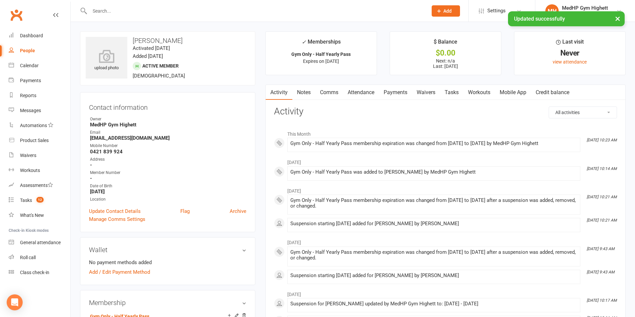
click at [461, 94] on link "Tasks" at bounding box center [451, 92] width 23 height 15
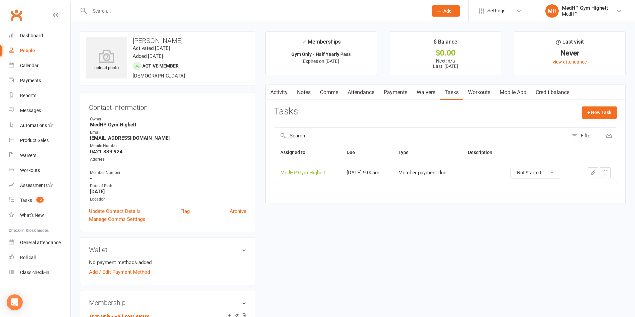
click at [593, 177] on button "button" at bounding box center [592, 173] width 11 height 11
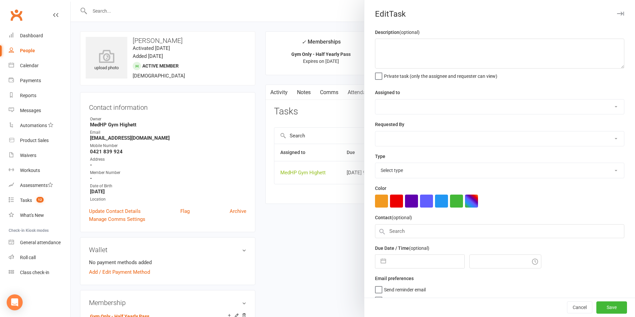
select select "46188"
type input "10 Dec 2025"
type input "9:00am"
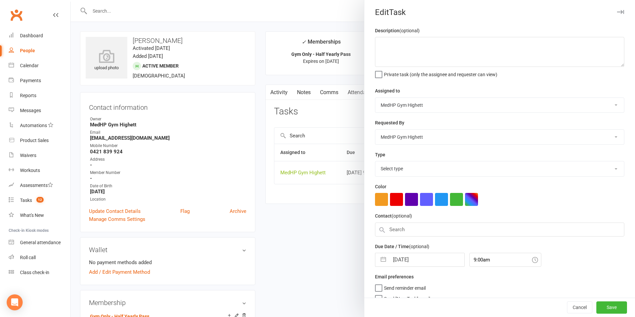
select select "23040"
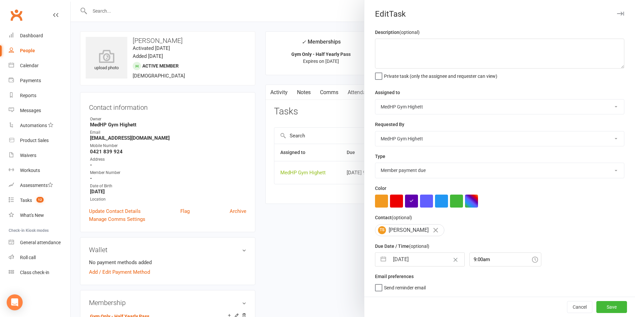
click at [423, 263] on input "10 Dec 2025" at bounding box center [426, 259] width 75 height 13
select select "10"
select select "2025"
select select "11"
select select "2025"
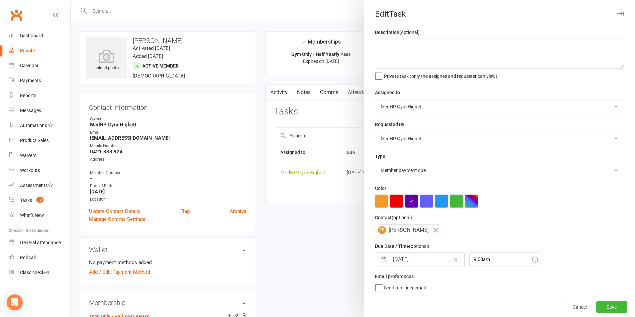
select select "2026"
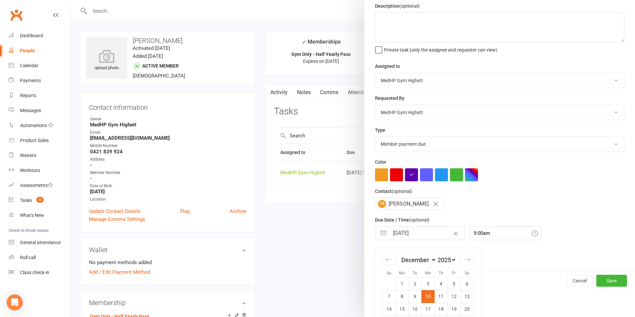
scroll to position [60, 0]
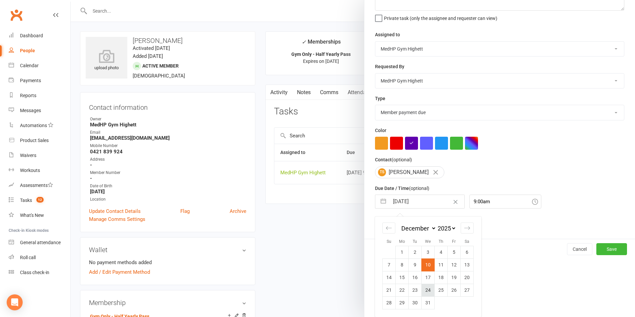
click at [423, 289] on td "24" at bounding box center [427, 290] width 13 height 13
type input "24 Dec 2025"
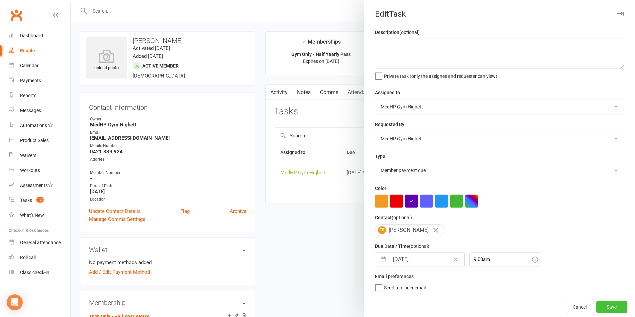
click at [599, 306] on button "Save" at bounding box center [611, 307] width 31 height 12
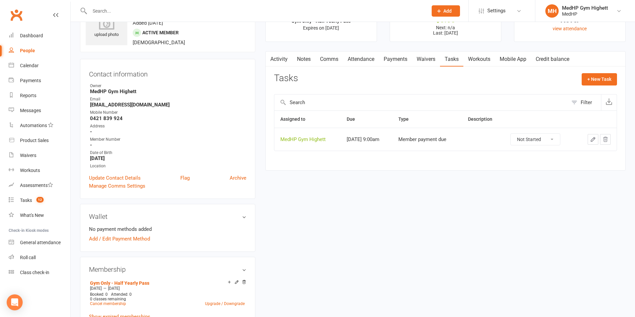
scroll to position [0, 0]
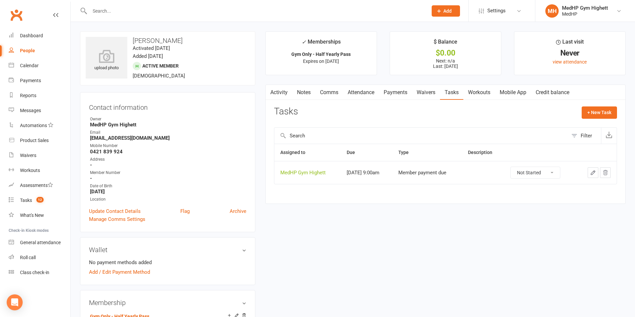
click at [41, 51] on link "People" at bounding box center [40, 50] width 62 height 15
select select "100"
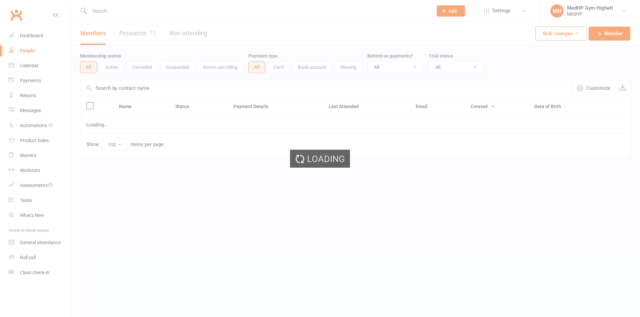
select select "100"
click at [210, 13] on input "text" at bounding box center [258, 10] width 340 height 9
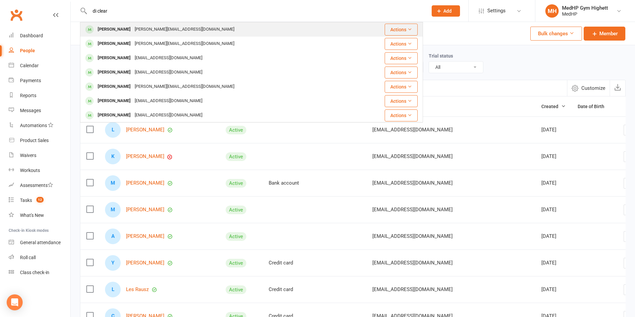
type input "di clear"
click at [156, 27] on div "[PERSON_NAME][EMAIL_ADDRESS][DOMAIN_NAME]" at bounding box center [185, 30] width 104 height 10
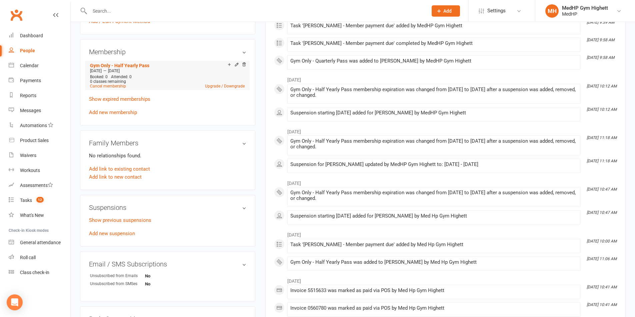
scroll to position [266, 0]
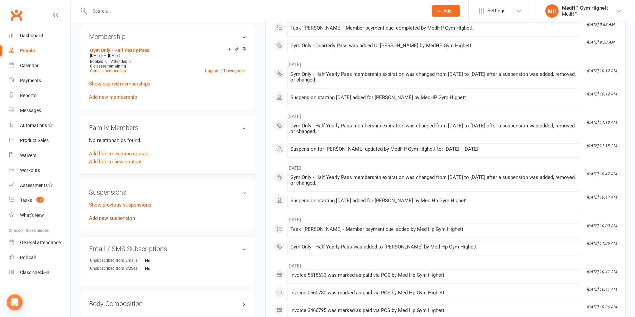
click at [116, 216] on link "Add new suspension" at bounding box center [112, 219] width 46 height 6
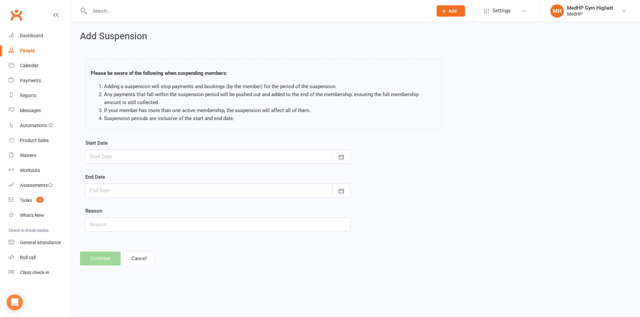
click at [140, 154] on div at bounding box center [217, 157] width 265 height 14
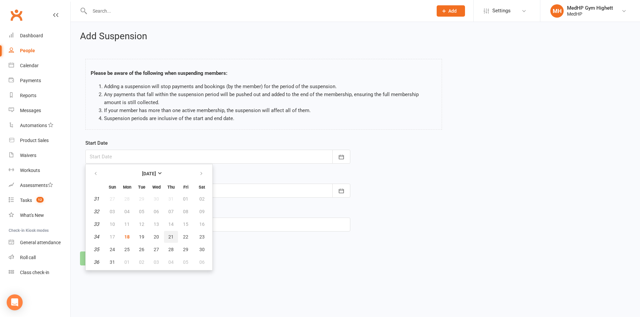
click at [173, 239] on span "21" at bounding box center [170, 236] width 5 height 5
type input "[DATE]"
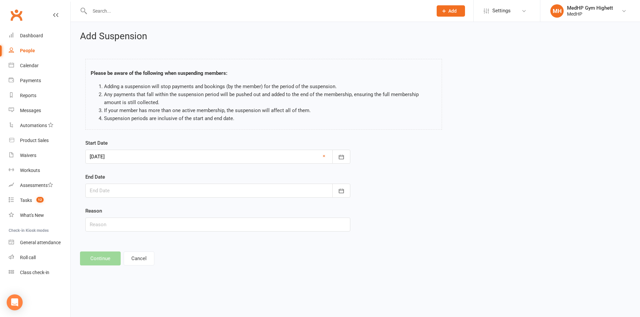
click at [191, 192] on div at bounding box center [217, 191] width 265 height 14
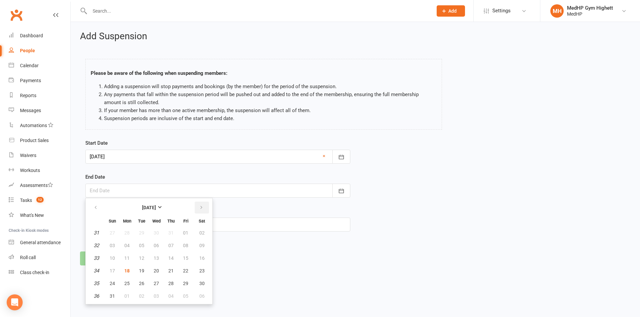
click at [206, 207] on button "button" at bounding box center [202, 208] width 14 height 12
click at [172, 234] on span "04" at bounding box center [170, 233] width 5 height 5
type input "[DATE]"
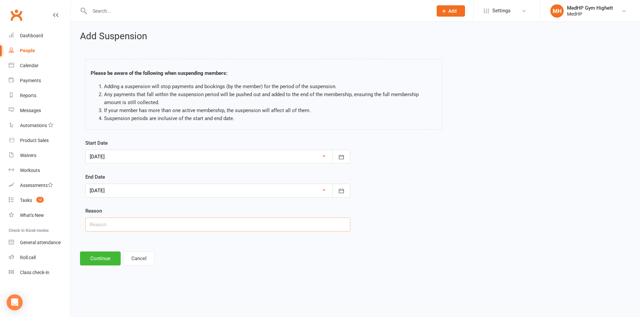
click at [151, 226] on input "text" at bounding box center [217, 225] width 265 height 14
click at [260, 123] on div "Please be aware of the following when suspending members: Adding a suspension w…" at bounding box center [263, 94] width 356 height 71
drag, startPoint x: 36, startPoint y: 54, endPoint x: 243, endPoint y: 43, distance: 207.2
click at [243, 43] on div "Add Suspension Please be aware of the following when suspending members: Adding…" at bounding box center [355, 148] width 569 height 253
click at [133, 220] on input "Away" at bounding box center [217, 225] width 265 height 14
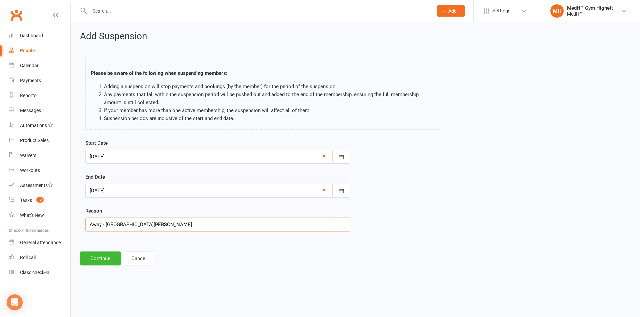
drag, startPoint x: 105, startPoint y: 221, endPoint x: 75, endPoint y: 220, distance: 30.3
click at [74, 220] on div "Add Suspension Please be aware of the following when suspending members: Adding…" at bounding box center [355, 148] width 569 height 253
type input "Away - [GEOGRAPHIC_DATA][PERSON_NAME]"
click at [170, 141] on div "Start Date [DATE] [DATE] Sun Mon Tue Wed Thu Fri Sat 31 27 28 29 30 31 01 02 32…" at bounding box center [217, 151] width 265 height 25
click at [105, 258] on button "Continue" at bounding box center [100, 259] width 41 height 14
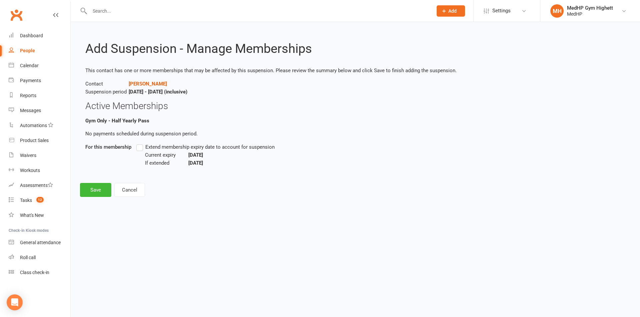
click at [162, 147] on span "Extend membership expiry date to account for suspension" at bounding box center [209, 146] width 129 height 7
click at [141, 143] on input "Extend membership expiry date to account for suspension" at bounding box center [138, 143] width 4 height 0
click at [102, 191] on button "Save" at bounding box center [95, 190] width 31 height 14
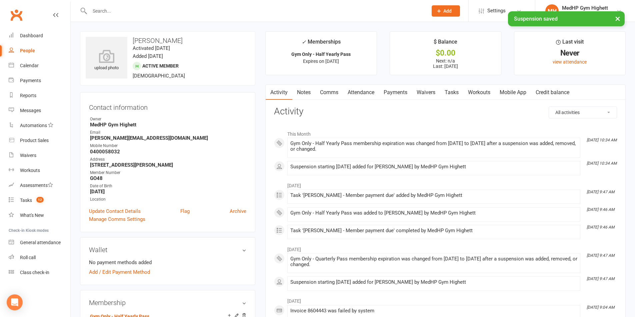
click at [459, 91] on link "Tasks" at bounding box center [451, 92] width 23 height 15
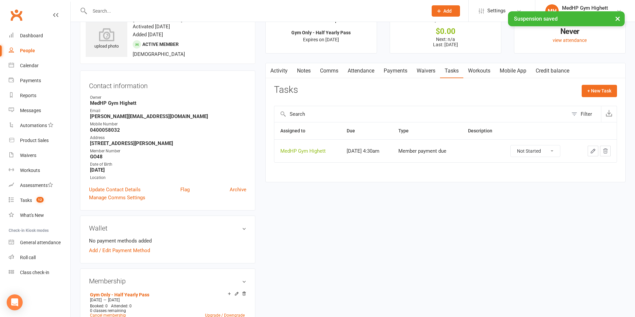
scroll to position [33, 0]
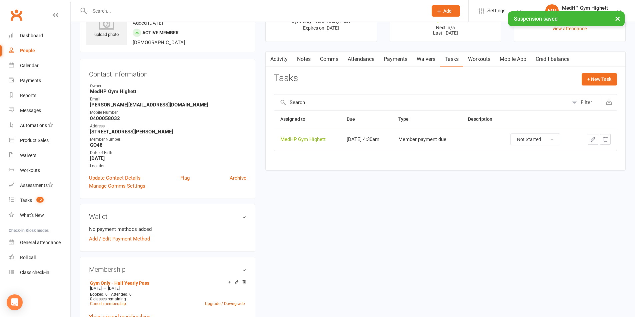
click at [590, 138] on icon "button" at bounding box center [593, 140] width 6 height 6
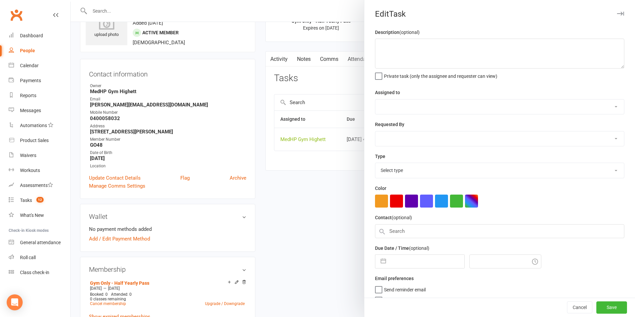
select select "46188"
type input "[DATE]"
type input "4:30am"
select select "23040"
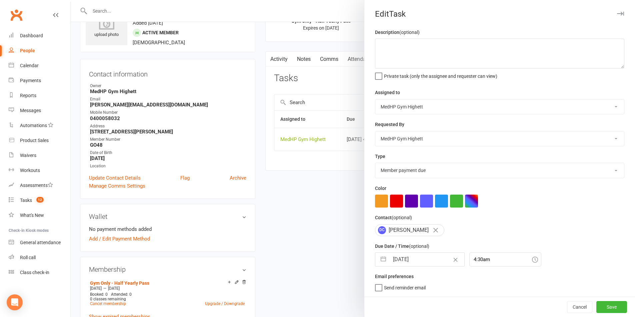
click at [400, 261] on input "[DATE]" at bounding box center [426, 259] width 75 height 13
select select "9"
select select "2025"
select select "10"
select select "2025"
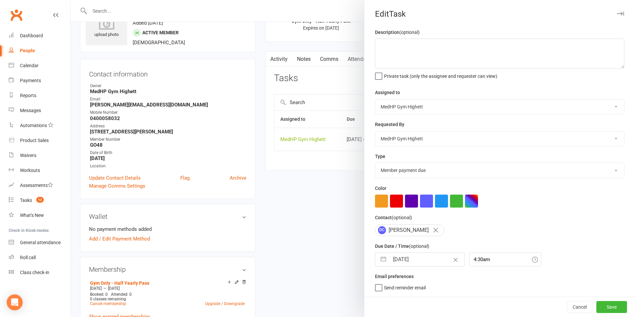
select select "11"
select select "2025"
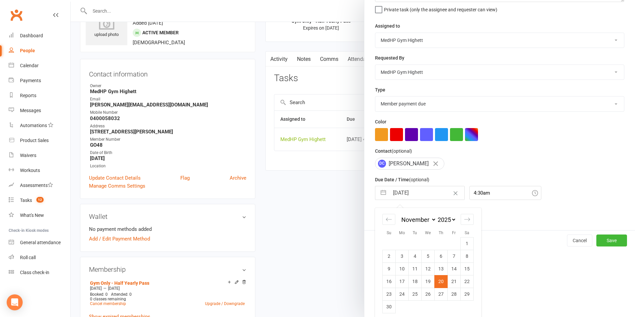
scroll to position [73, 0]
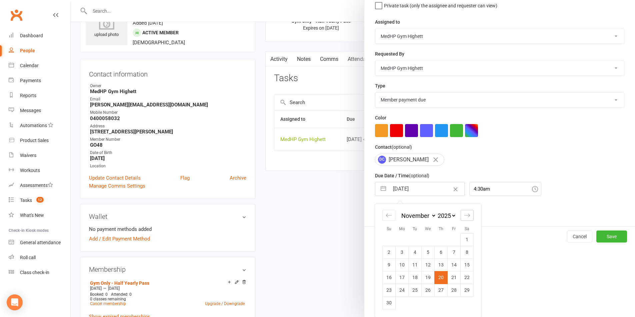
click at [460, 212] on div "Move forward to switch to the next month." at bounding box center [466, 215] width 13 height 11
select select "2026"
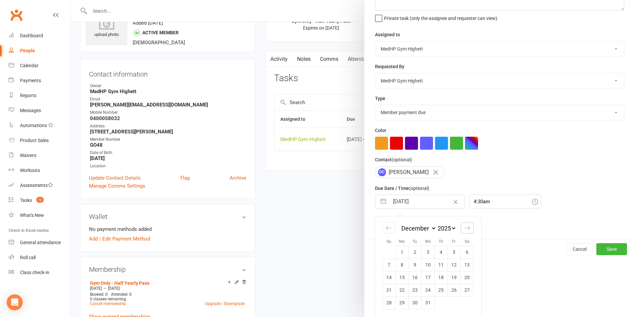
scroll to position [60, 0]
click at [449, 253] on td "5" at bounding box center [453, 252] width 13 height 13
type input "[DATE]"
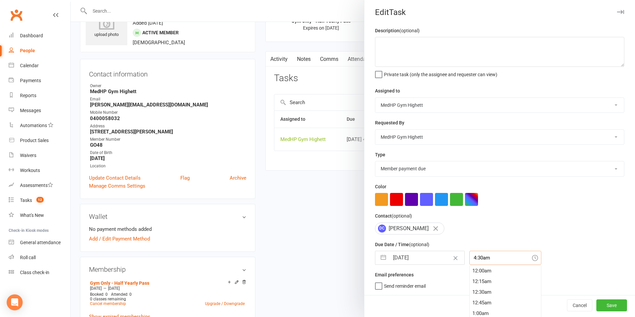
click at [480, 260] on div "4:30am 12:00am 12:15am 12:30am 12:45am 1:00am 1:15am 1:30am 1:45am 2:00am 2:15a…" at bounding box center [505, 258] width 72 height 14
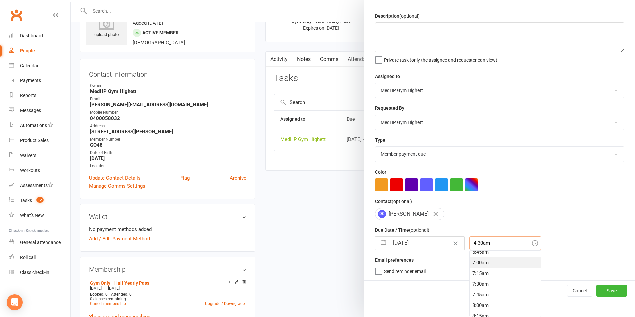
scroll to position [281, 0]
click at [483, 272] on div "7:00am" at bounding box center [504, 273] width 71 height 11
type input "7:00am"
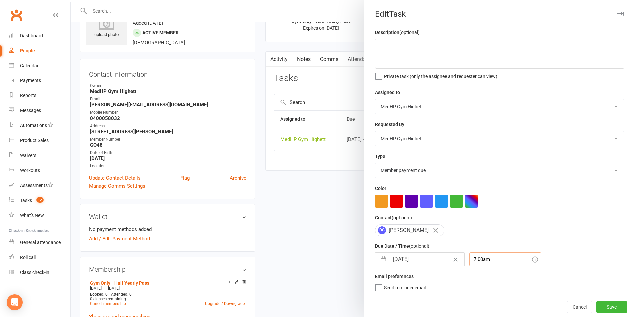
scroll to position [2, 0]
click at [573, 263] on div "[DATE] Navigate forward to interact with the calendar and select a date. Press …" at bounding box center [499, 260] width 249 height 14
click at [596, 307] on button "Save" at bounding box center [611, 307] width 31 height 12
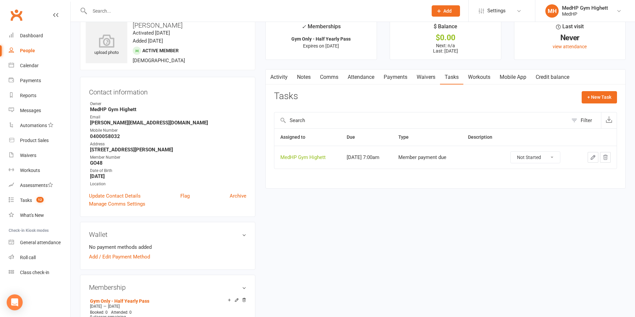
scroll to position [0, 0]
